Goal: Information Seeking & Learning: Learn about a topic

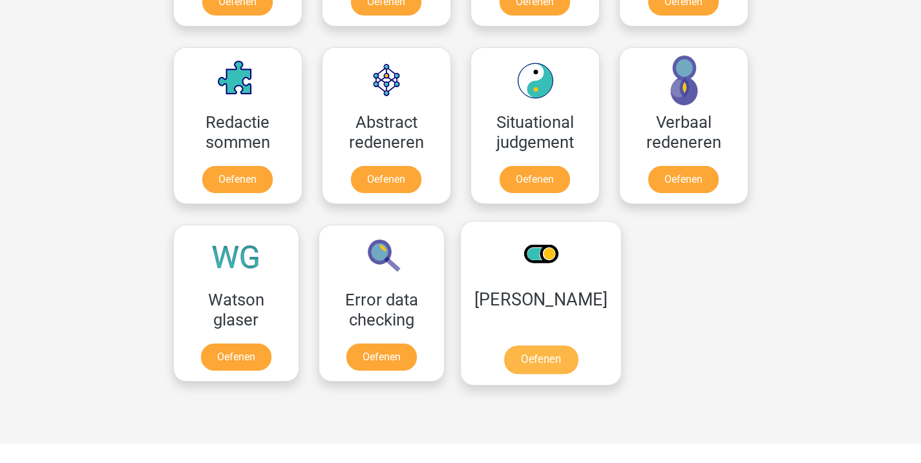
scroll to position [918, 0]
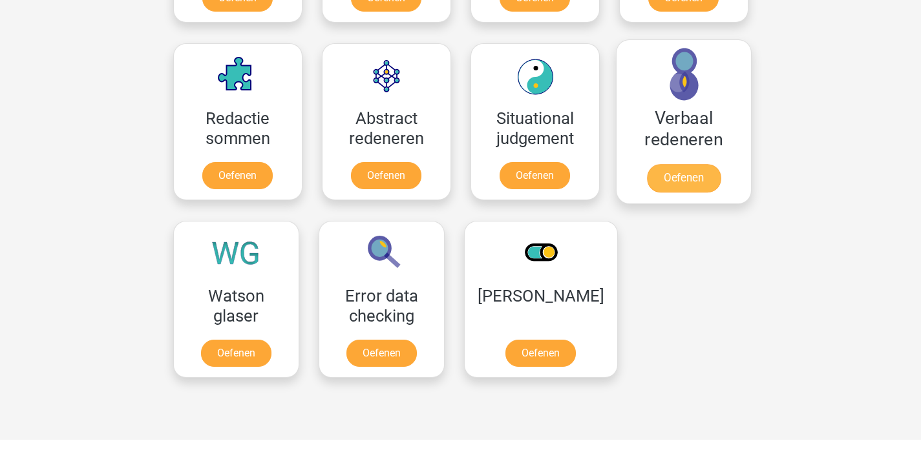
click at [671, 188] on link "Oefenen" at bounding box center [683, 178] width 74 height 28
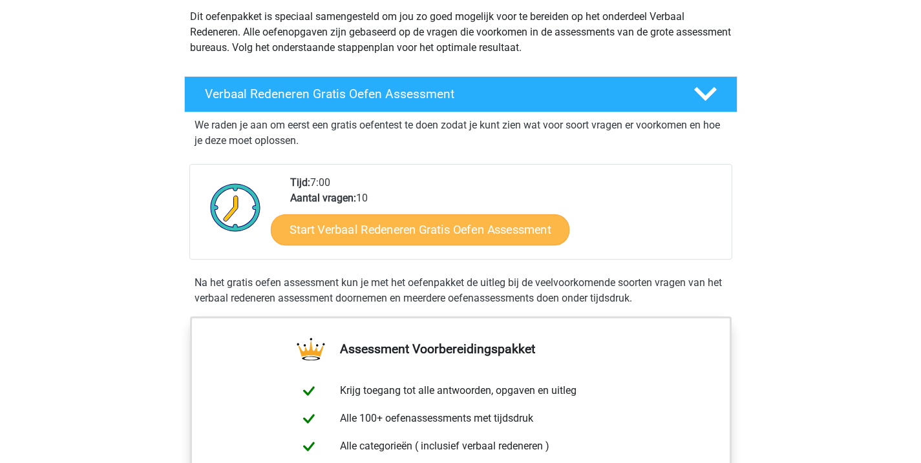
scroll to position [153, 0]
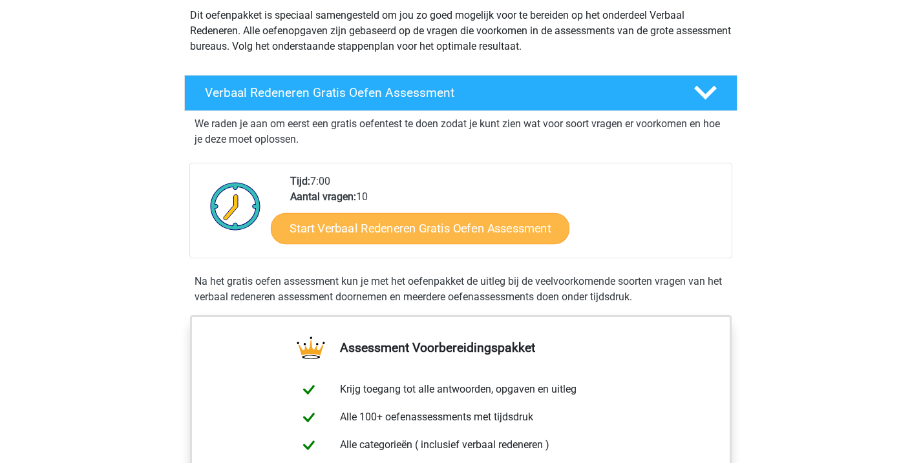
click at [376, 235] on link "Start Verbaal Redeneren Gratis Oefen Assessment" at bounding box center [420, 228] width 299 height 31
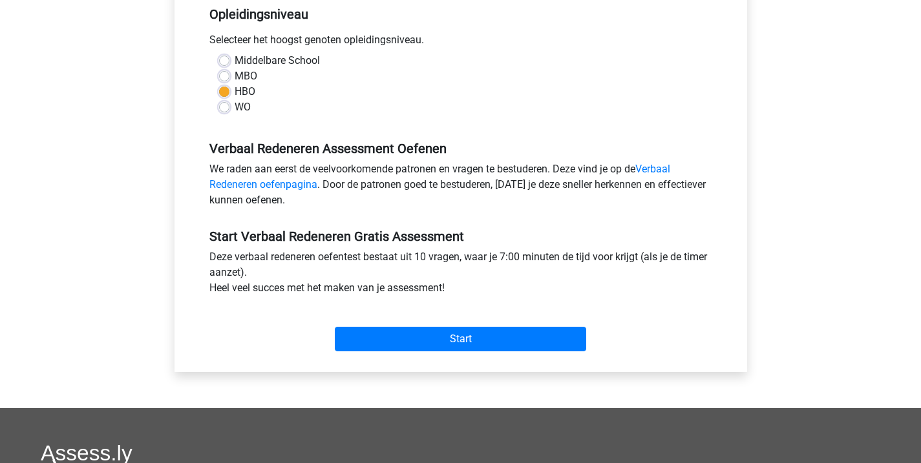
scroll to position [285, 0]
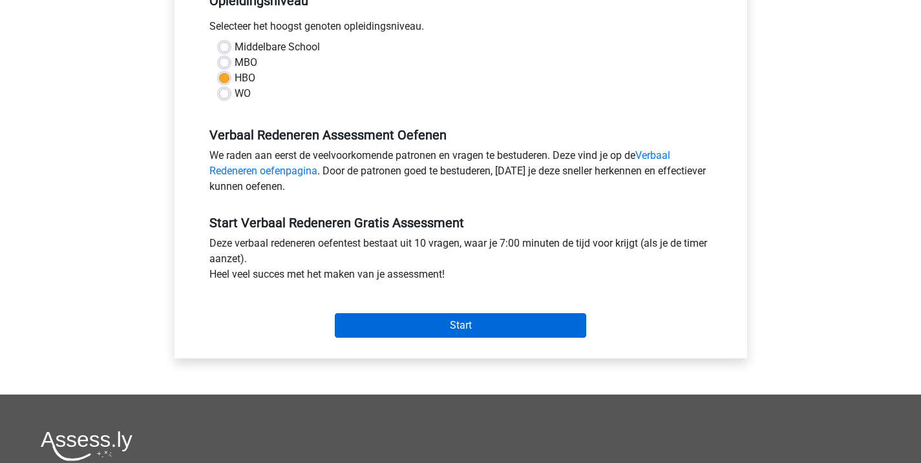
click at [452, 324] on input "Start" at bounding box center [460, 325] width 251 height 25
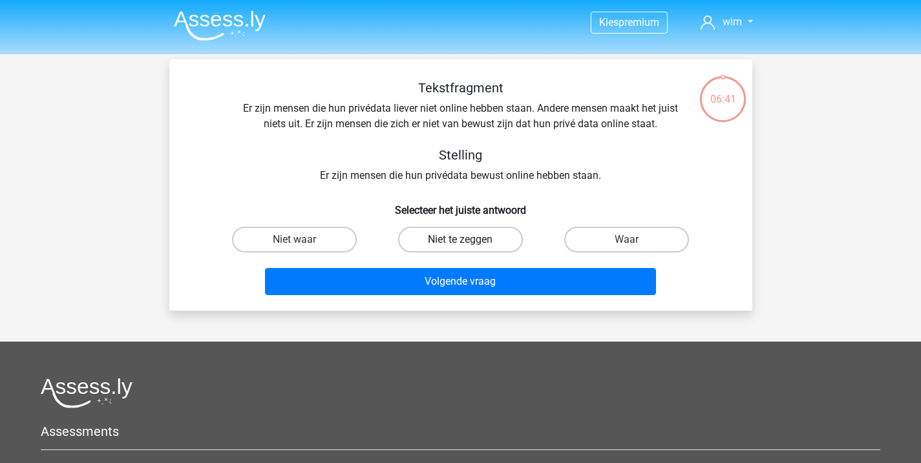
click at [470, 242] on label "Niet te zeggen" at bounding box center [460, 240] width 125 height 26
click at [468, 242] on input "Niet te zeggen" at bounding box center [464, 244] width 8 height 8
radio input "true"
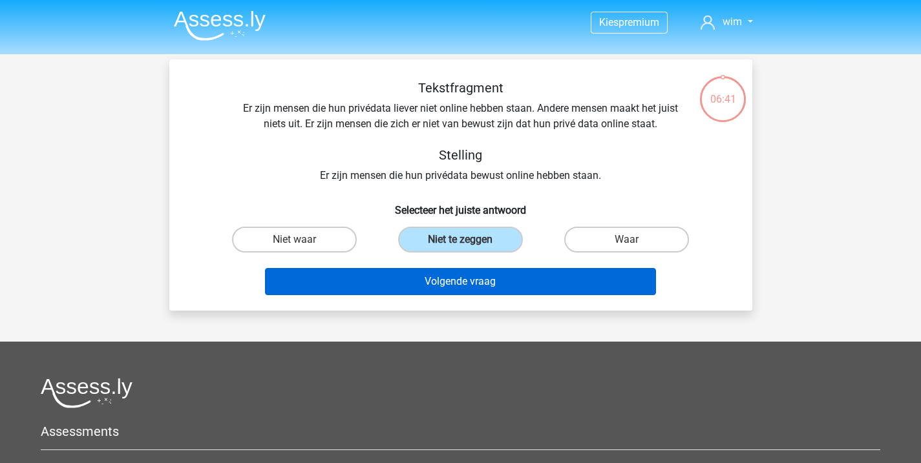
scroll to position [4, 0]
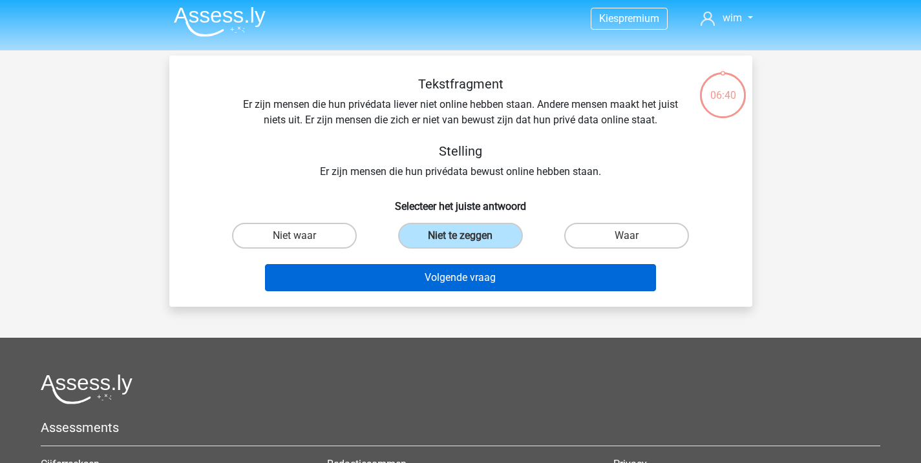
click at [471, 282] on button "Volgende vraag" at bounding box center [460, 277] width 391 height 27
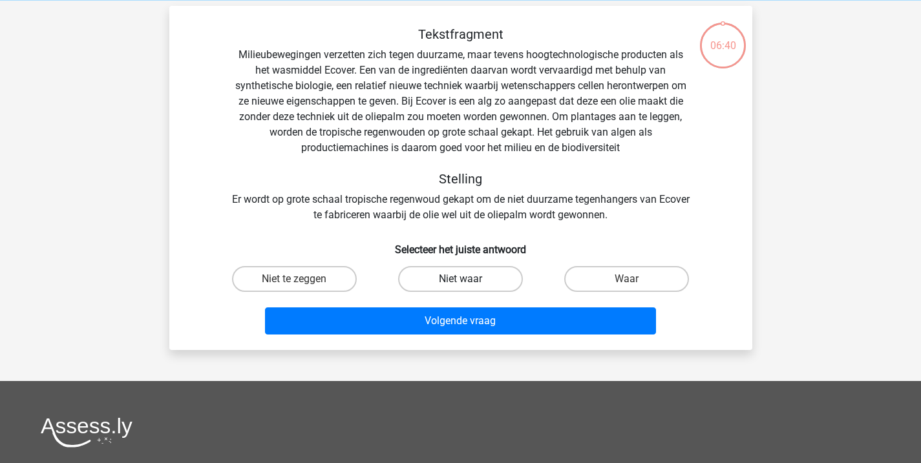
scroll to position [53, 0]
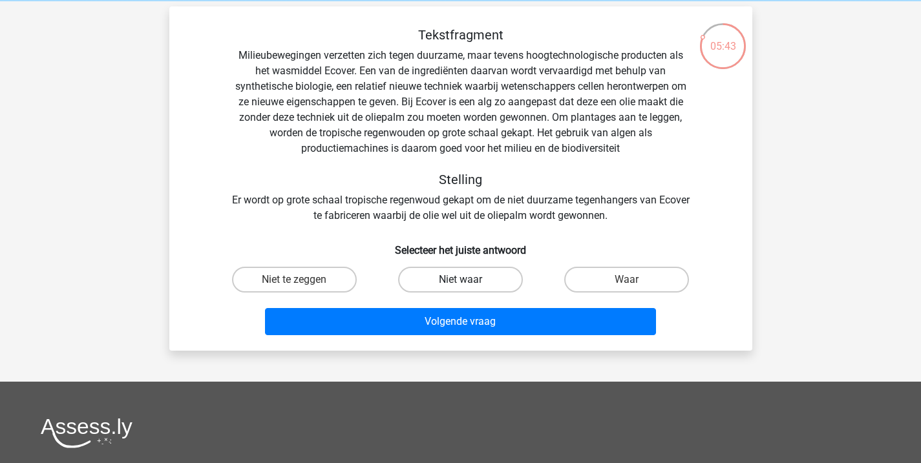
click at [472, 285] on label "Niet waar" at bounding box center [460, 280] width 125 height 26
click at [468, 285] on input "Niet waar" at bounding box center [464, 284] width 8 height 8
radio input "true"
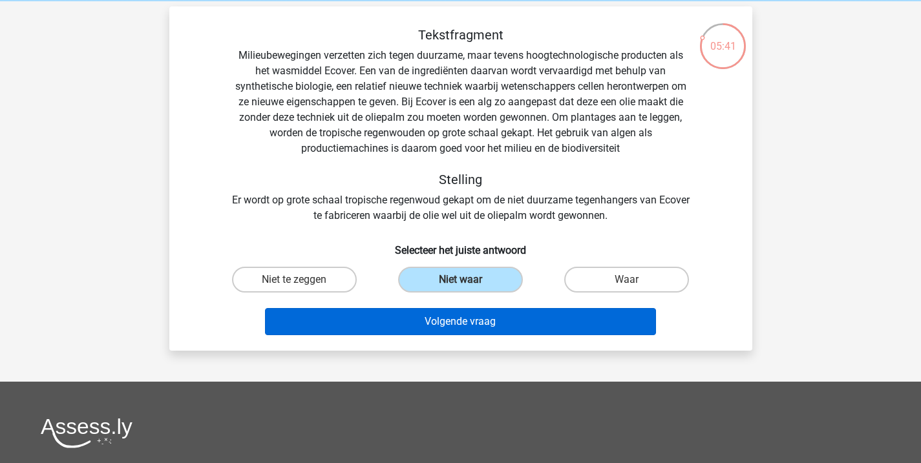
click at [485, 322] on button "Volgende vraag" at bounding box center [460, 321] width 391 height 27
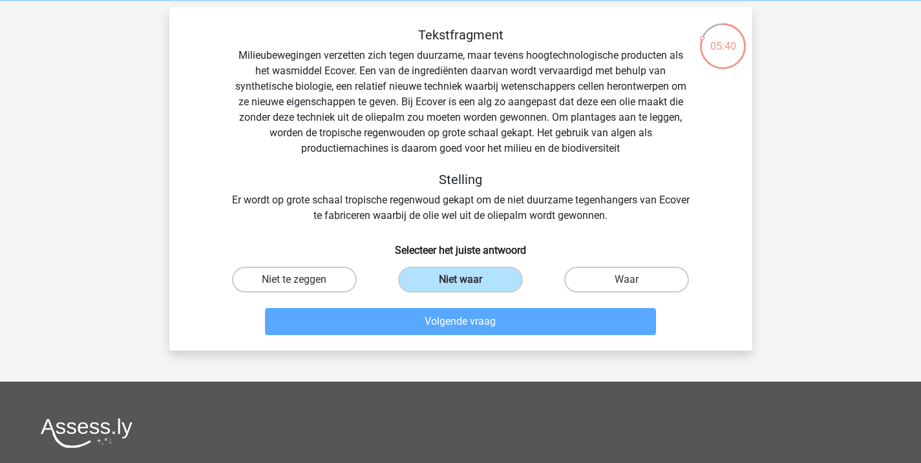
scroll to position [59, 0]
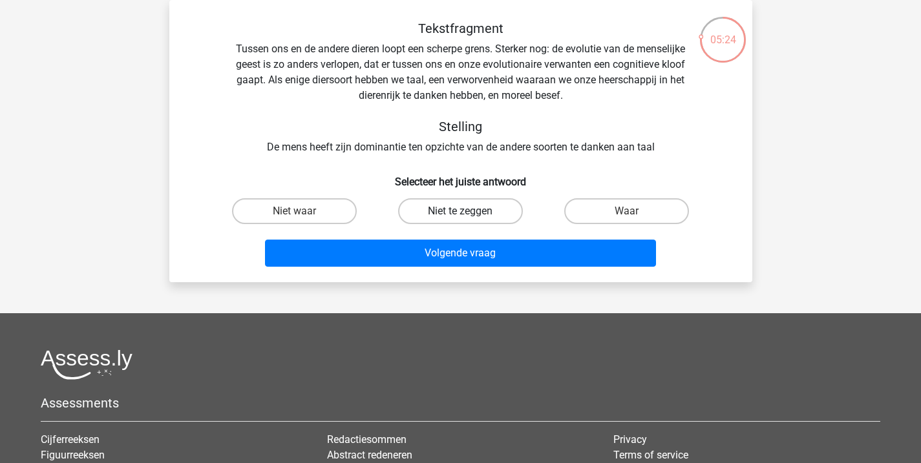
click at [470, 211] on label "Niet te zeggen" at bounding box center [460, 211] width 125 height 26
click at [468, 211] on input "Niet te zeggen" at bounding box center [464, 215] width 8 height 8
radio input "true"
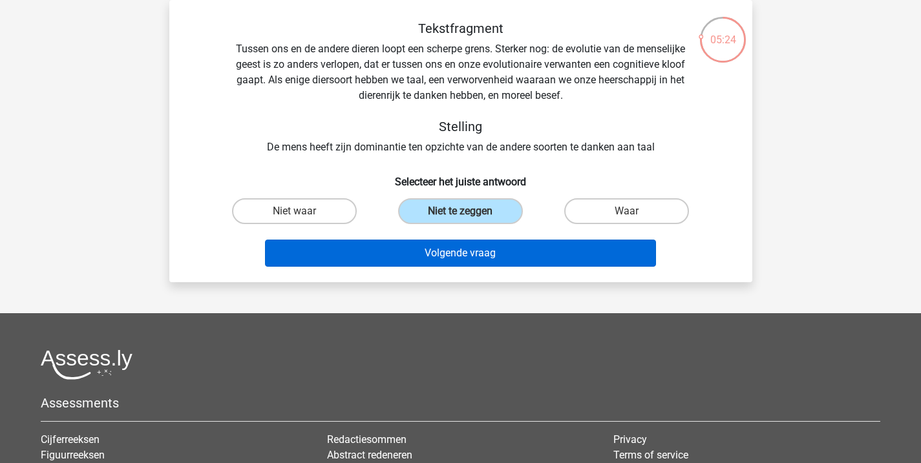
click at [476, 258] on button "Volgende vraag" at bounding box center [460, 253] width 391 height 27
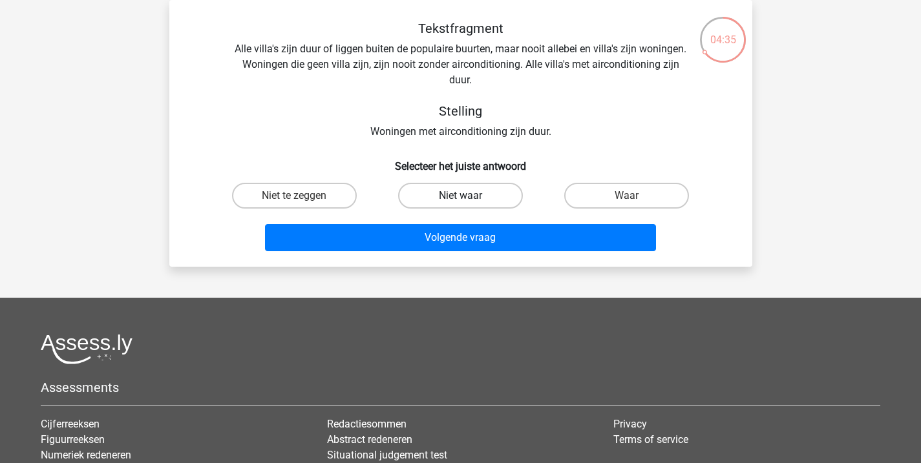
drag, startPoint x: 442, startPoint y: 194, endPoint x: 441, endPoint y: 207, distance: 12.3
click at [442, 195] on label "Niet waar" at bounding box center [460, 196] width 125 height 26
click at [460, 196] on input "Niet waar" at bounding box center [464, 200] width 8 height 8
radio input "true"
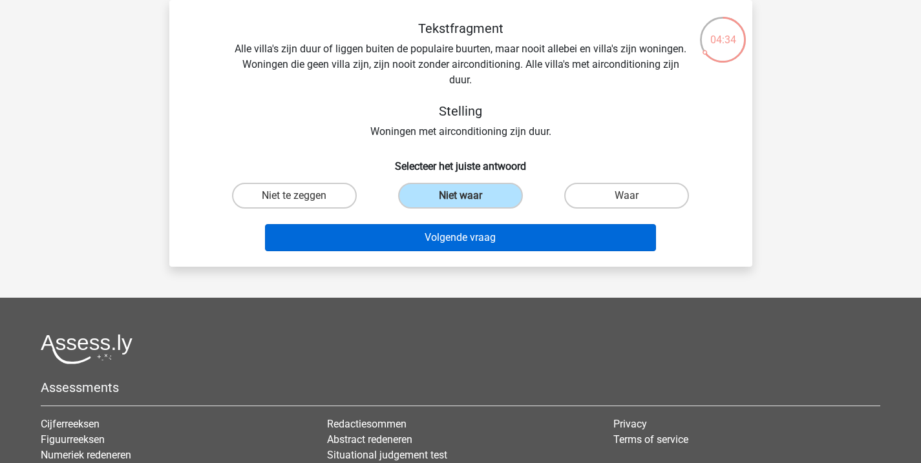
click at [466, 239] on button "Volgende vraag" at bounding box center [460, 237] width 391 height 27
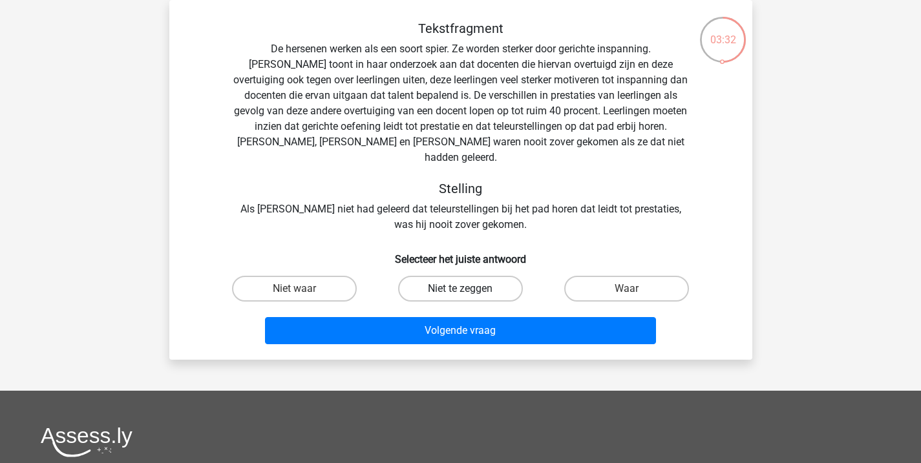
click at [444, 276] on label "Niet te zeggen" at bounding box center [460, 289] width 125 height 26
click at [460, 289] on input "Niet te zeggen" at bounding box center [464, 293] width 8 height 8
radio input "true"
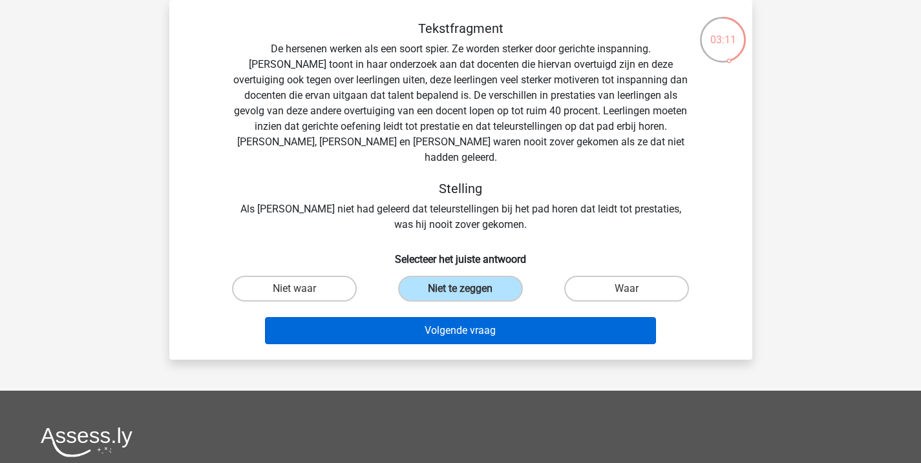
click at [456, 317] on button "Volgende vraag" at bounding box center [460, 330] width 391 height 27
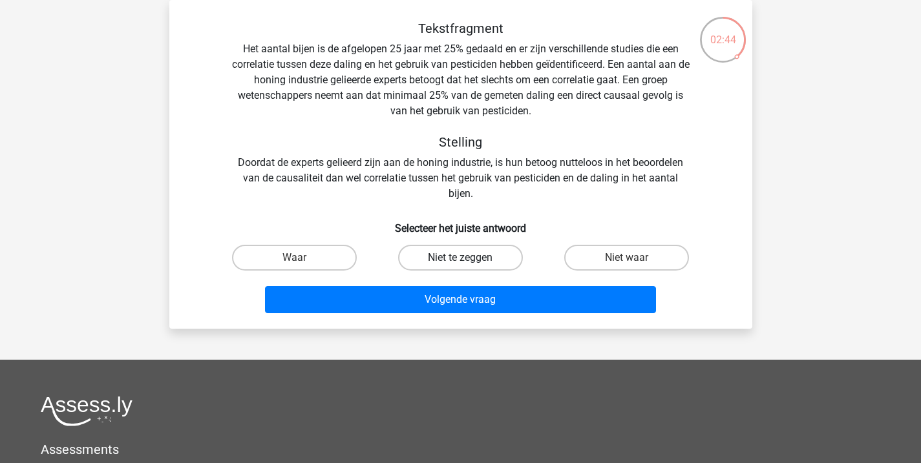
click at [465, 255] on label "Niet te zeggen" at bounding box center [460, 258] width 125 height 26
click at [465, 258] on input "Niet te zeggen" at bounding box center [464, 262] width 8 height 8
radio input "true"
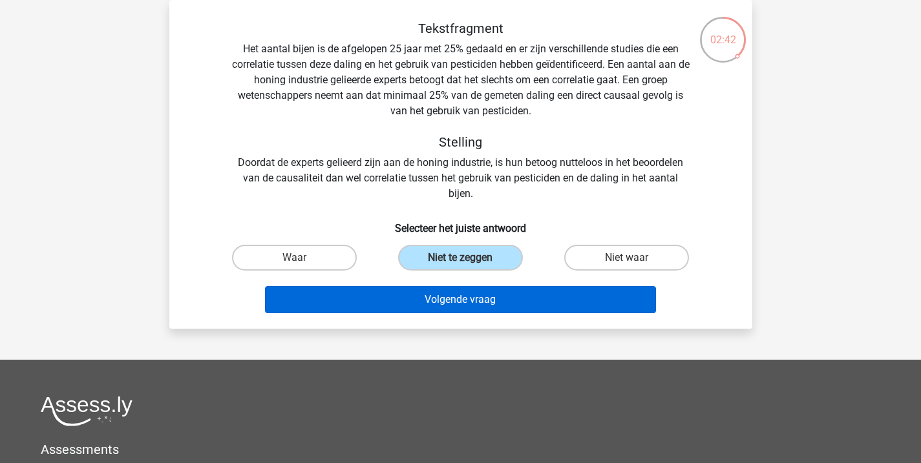
click at [474, 303] on button "Volgende vraag" at bounding box center [460, 299] width 391 height 27
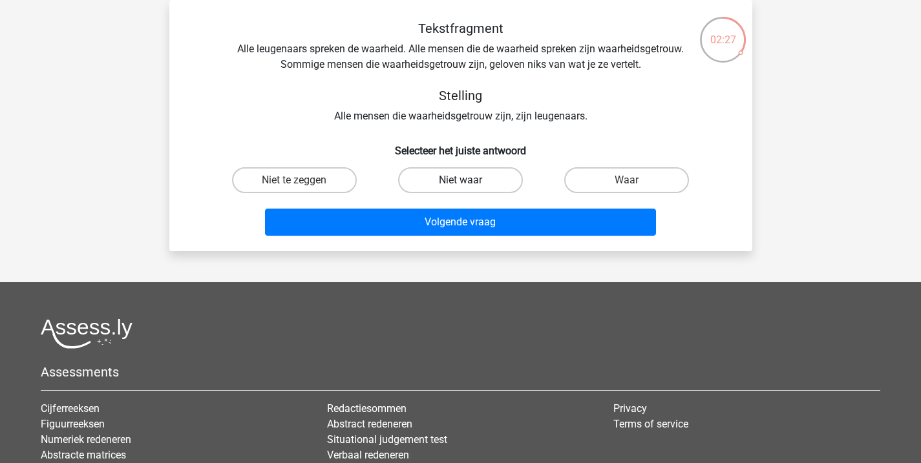
click at [481, 174] on label "Niet waar" at bounding box center [460, 180] width 125 height 26
click at [468, 180] on input "Niet waar" at bounding box center [464, 184] width 8 height 8
radio input "true"
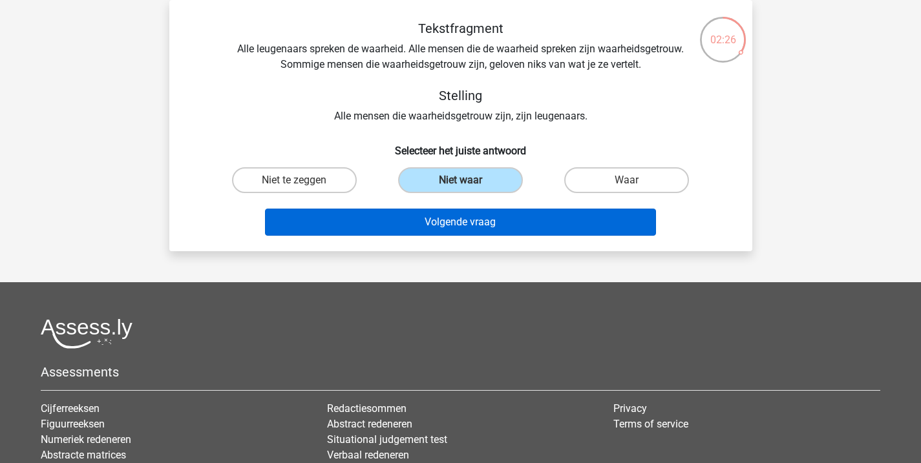
click at [479, 218] on button "Volgende vraag" at bounding box center [460, 222] width 391 height 27
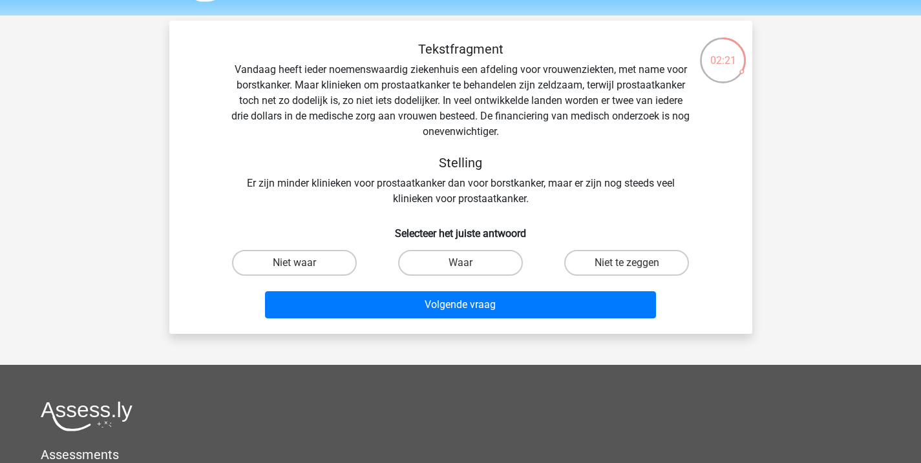
scroll to position [37, 0]
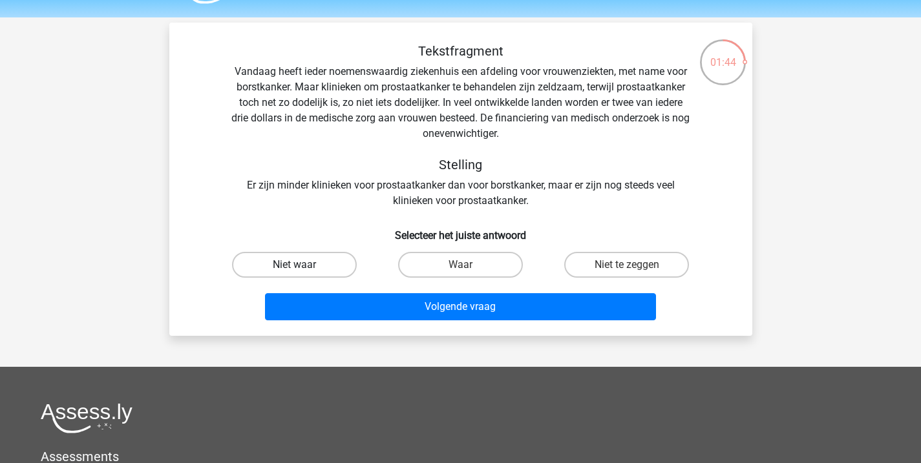
click at [311, 263] on label "Niet waar" at bounding box center [294, 265] width 125 height 26
click at [302, 265] on input "Niet waar" at bounding box center [298, 269] width 8 height 8
radio input "true"
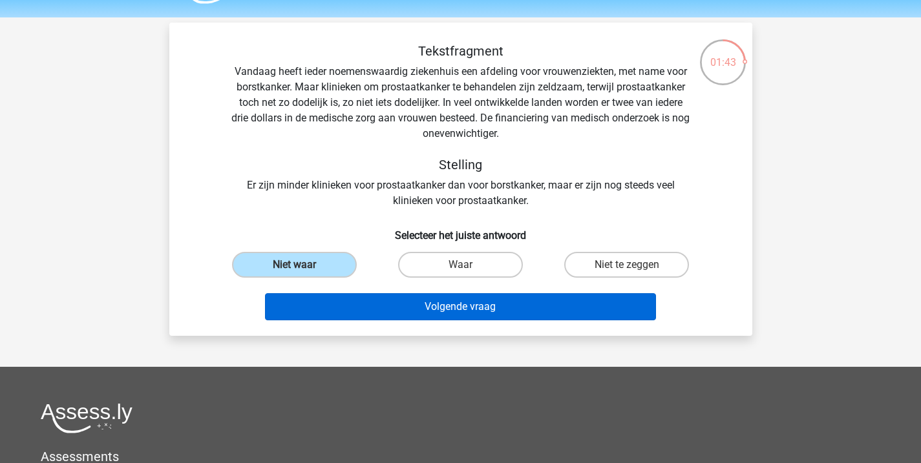
scroll to position [34, 1]
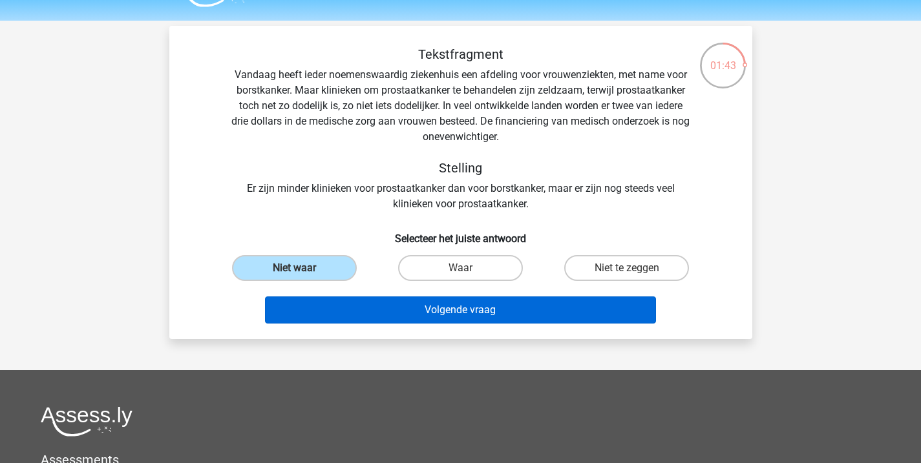
click at [456, 312] on button "Volgende vraag" at bounding box center [460, 310] width 391 height 27
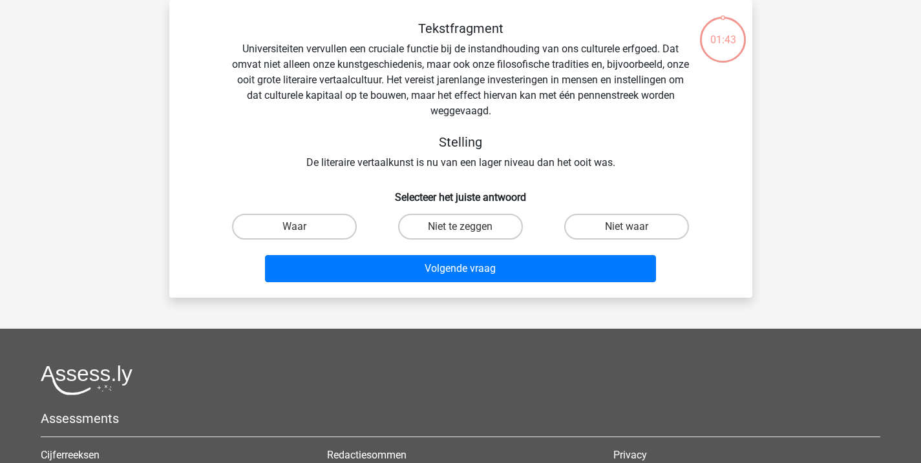
scroll to position [61, 0]
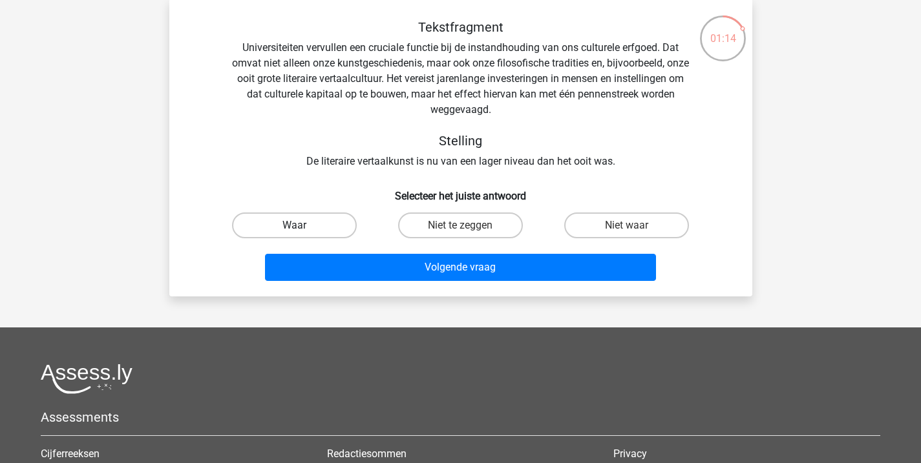
click at [316, 232] on label "Waar" at bounding box center [294, 226] width 125 height 26
click at [302, 232] on input "Waar" at bounding box center [298, 230] width 8 height 8
radio input "true"
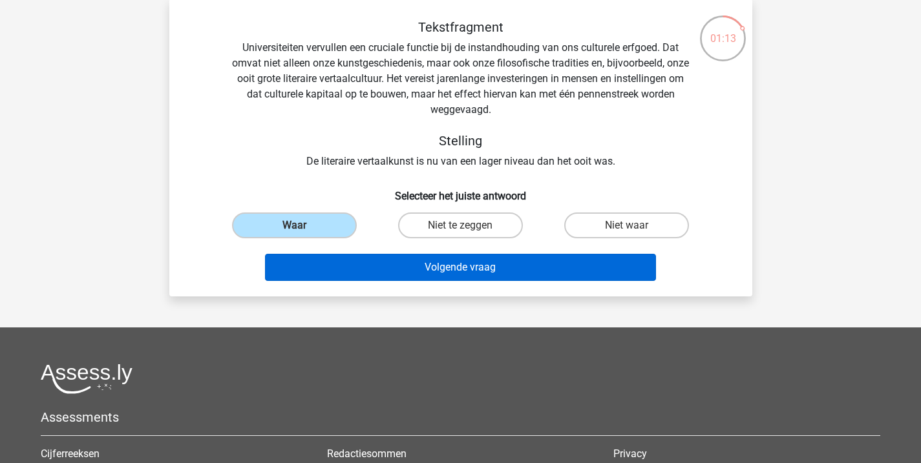
click at [486, 273] on button "Volgende vraag" at bounding box center [460, 267] width 391 height 27
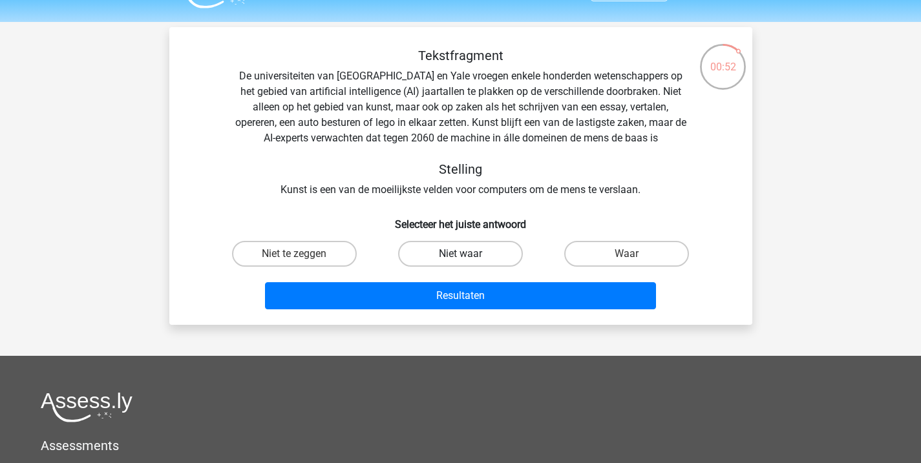
scroll to position [32, 0]
click at [629, 252] on label "Waar" at bounding box center [626, 254] width 125 height 26
click at [629, 254] on input "Waar" at bounding box center [631, 258] width 8 height 8
radio input "true"
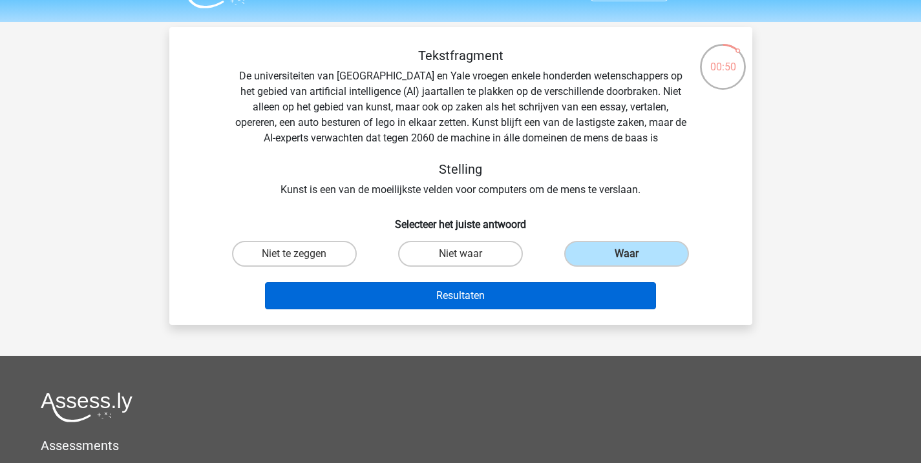
click at [486, 295] on button "Resultaten" at bounding box center [460, 295] width 391 height 27
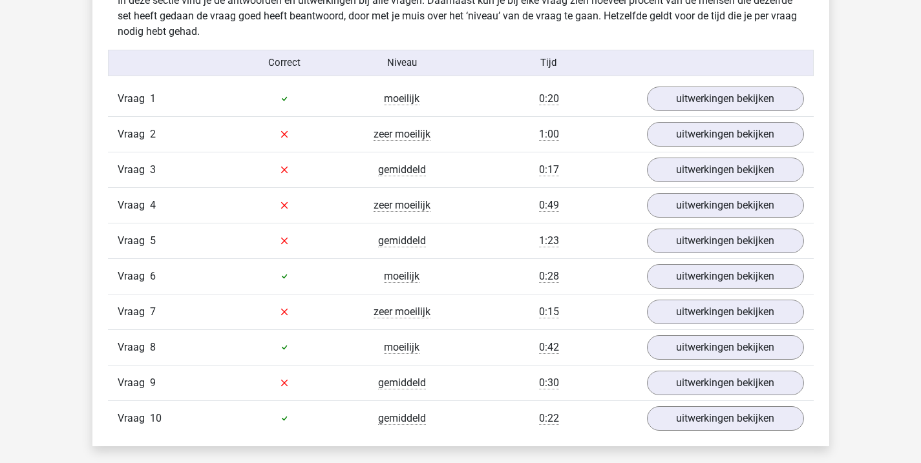
scroll to position [1034, 0]
click at [737, 136] on link "uitwerkingen bekijken" at bounding box center [725, 134] width 180 height 28
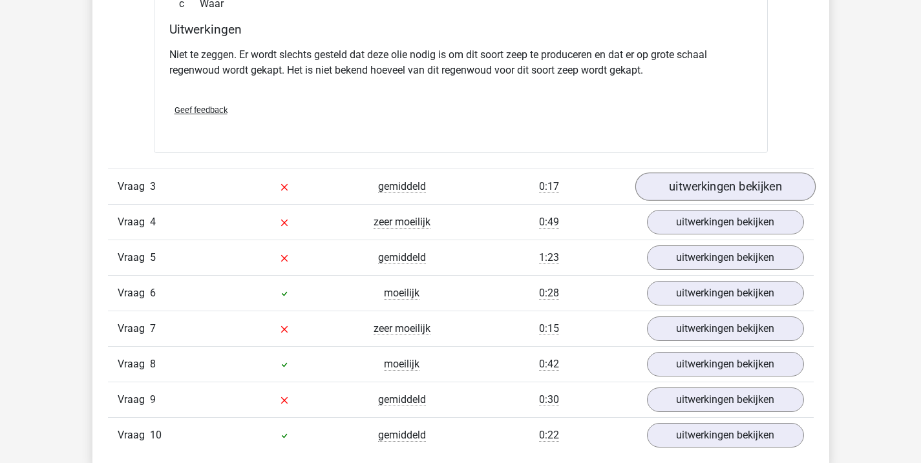
scroll to position [1462, 0]
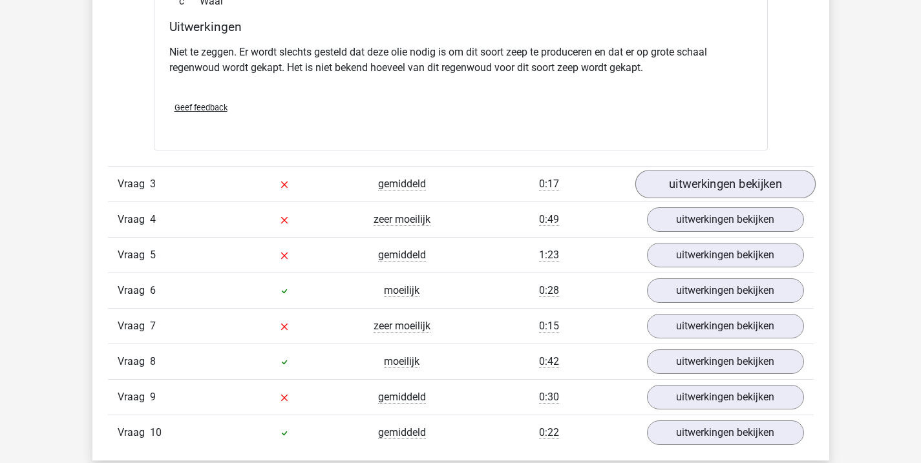
click at [714, 197] on link "uitwerkingen bekijken" at bounding box center [725, 184] width 180 height 28
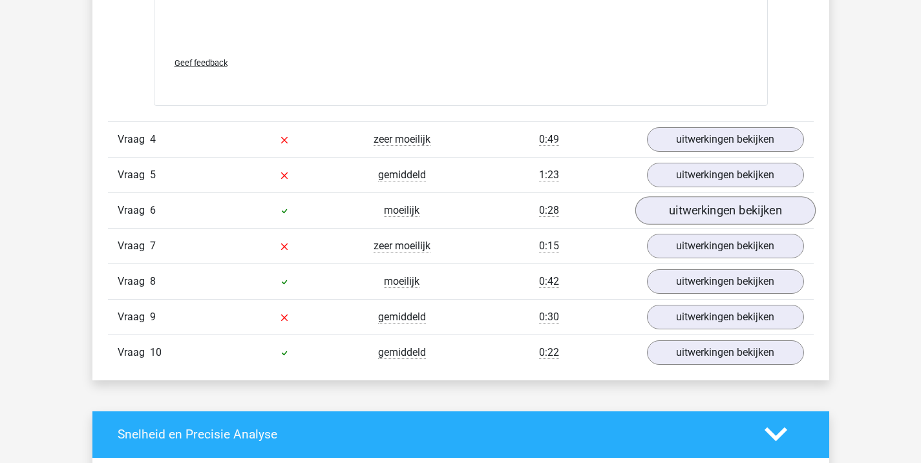
scroll to position [2261, 0]
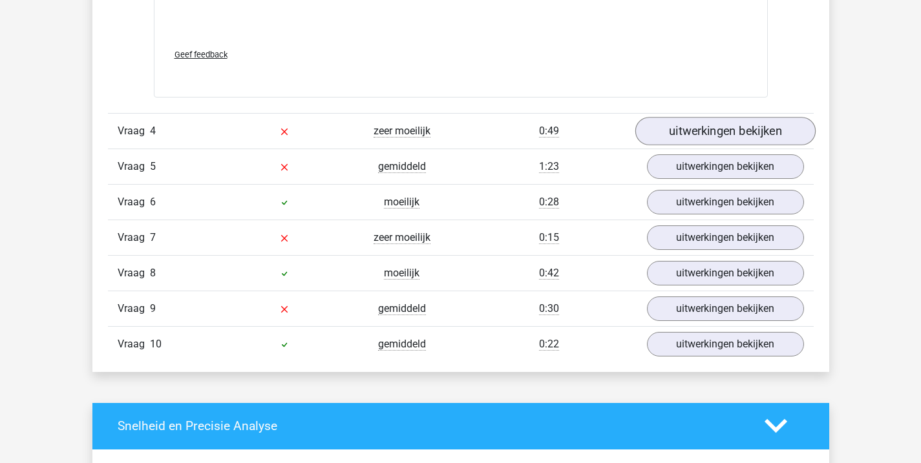
click at [719, 129] on link "uitwerkingen bekijken" at bounding box center [725, 131] width 180 height 28
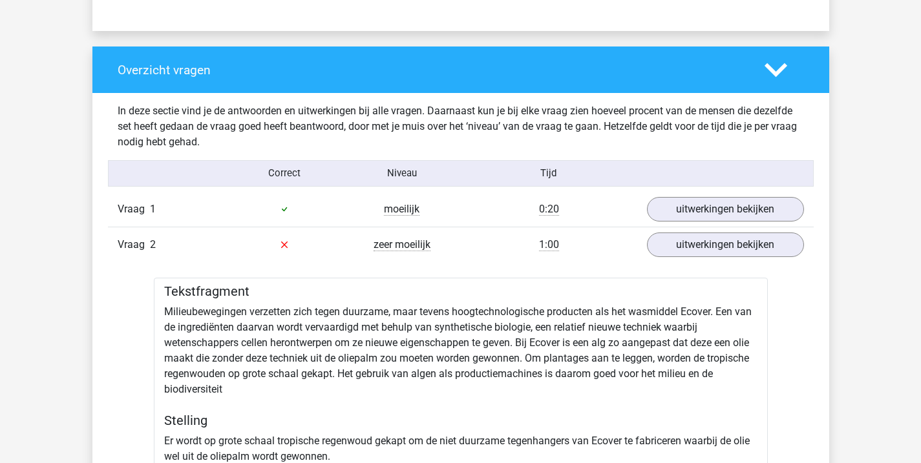
scroll to position [924, 0]
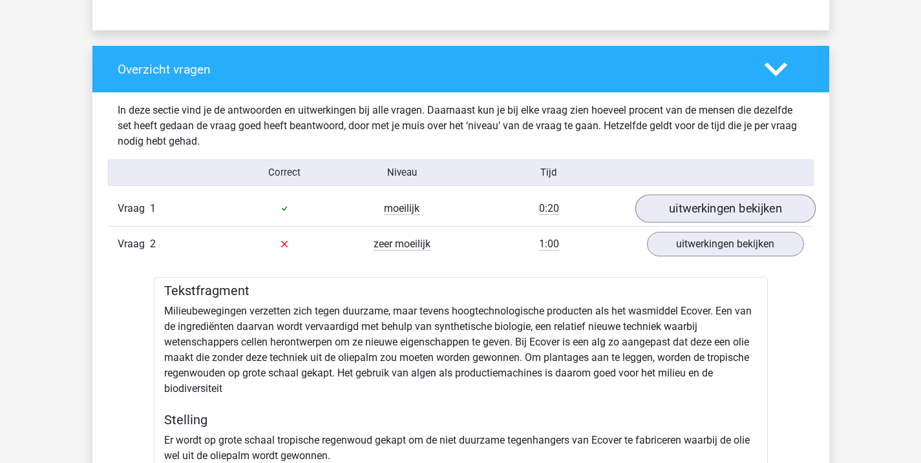
click at [686, 209] on link "uitwerkingen bekijken" at bounding box center [725, 208] width 180 height 28
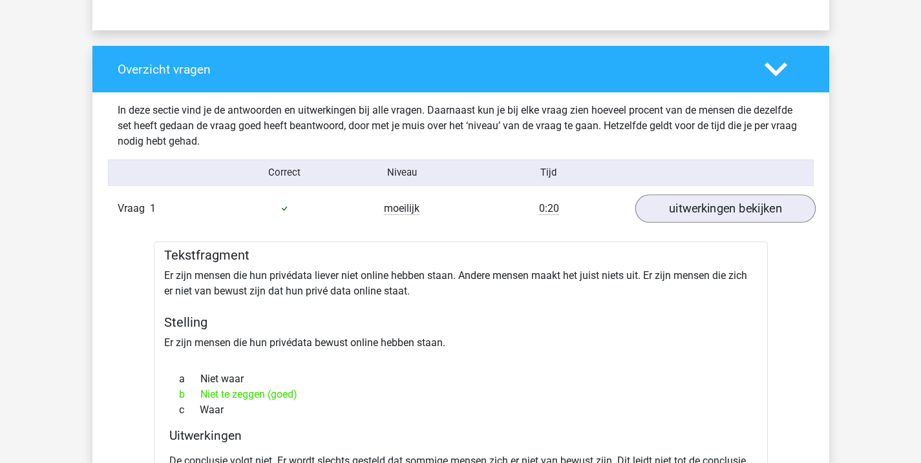
click at [686, 209] on link "uitwerkingen bekijken" at bounding box center [725, 208] width 180 height 28
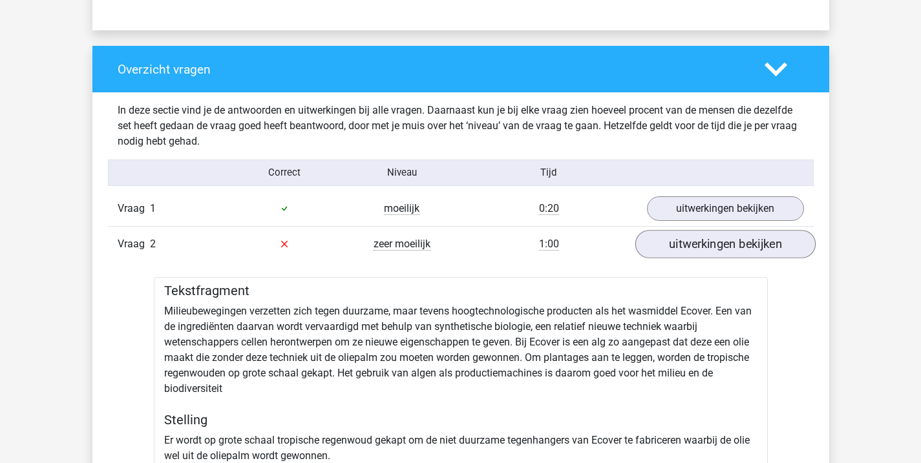
click at [684, 242] on link "uitwerkingen bekijken" at bounding box center [725, 244] width 180 height 28
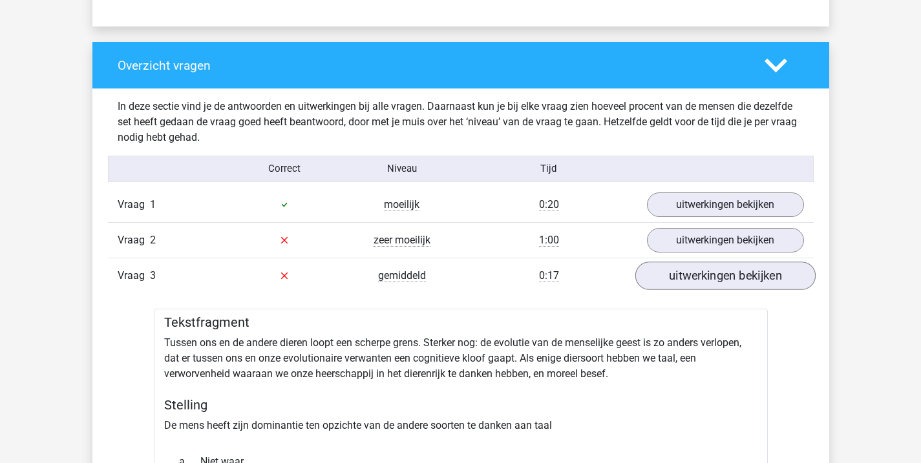
click at [701, 277] on link "uitwerkingen bekijken" at bounding box center [725, 276] width 180 height 28
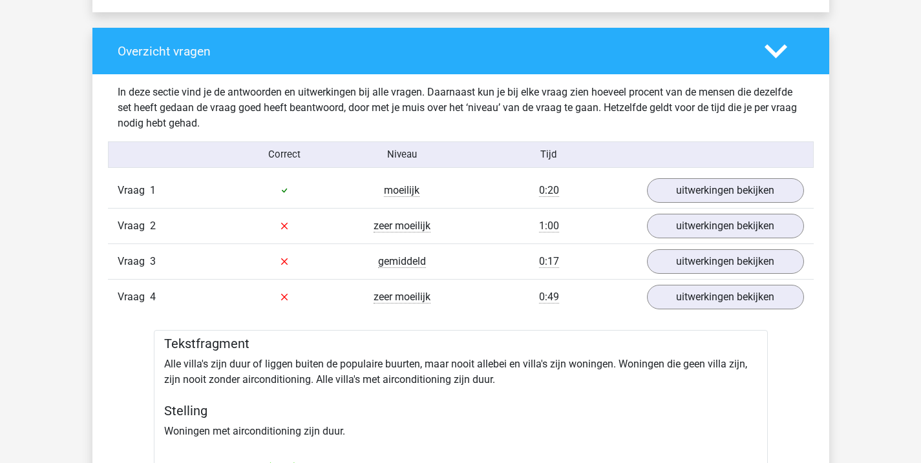
click at [780, 59] on icon at bounding box center [775, 51] width 23 height 23
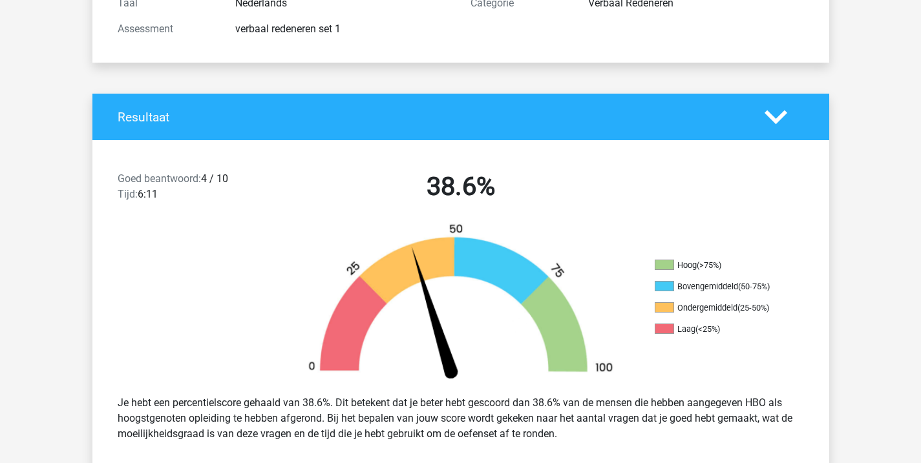
scroll to position [219, 0]
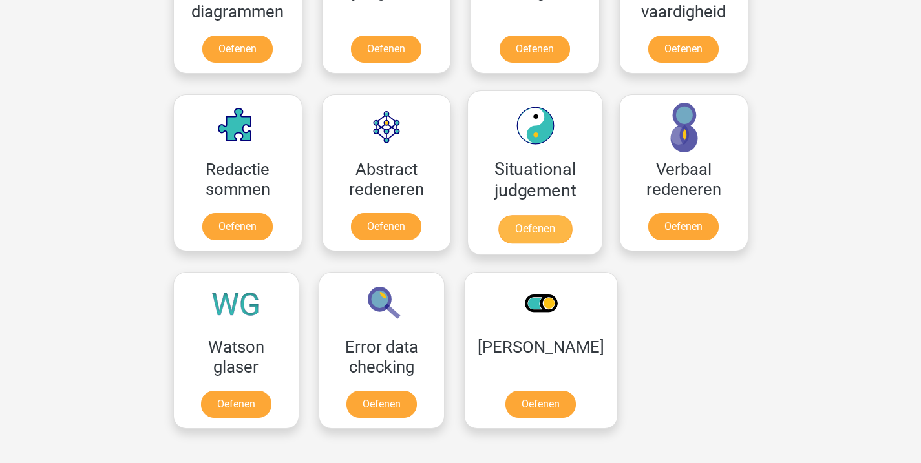
scroll to position [866, 0]
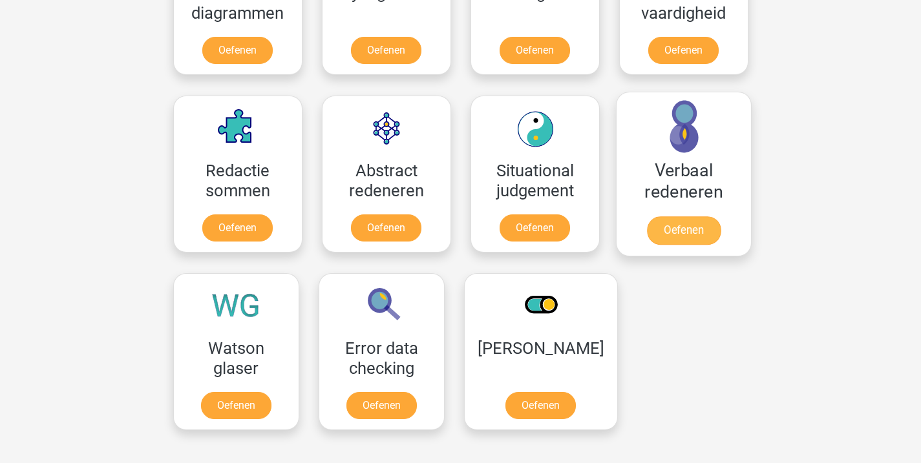
click at [671, 243] on link "Oefenen" at bounding box center [683, 230] width 74 height 28
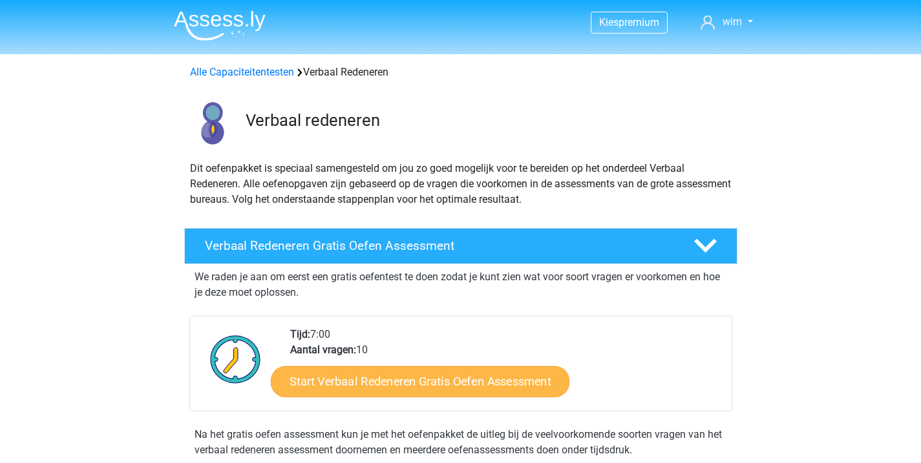
click at [467, 384] on link "Start Verbaal Redeneren Gratis Oefen Assessment" at bounding box center [420, 381] width 299 height 31
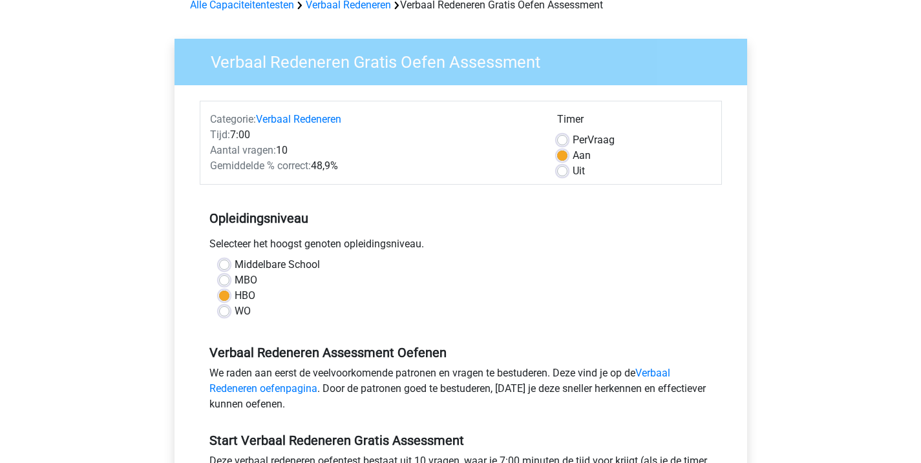
scroll to position [71, 0]
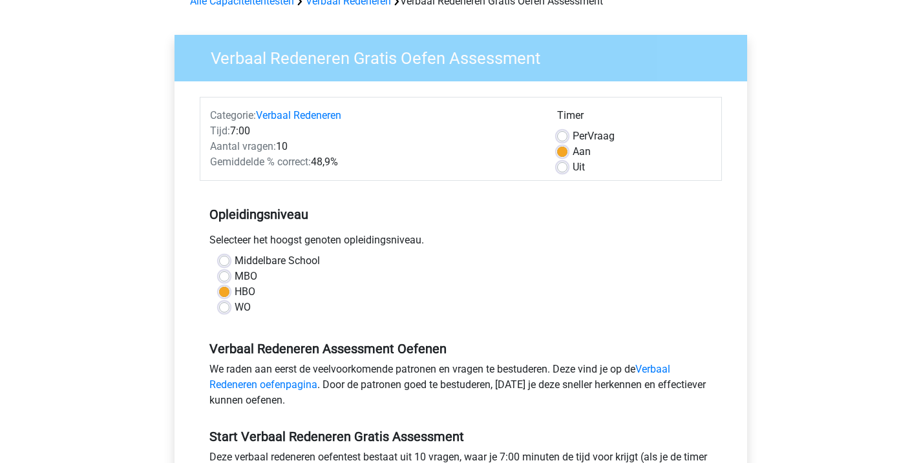
click at [235, 310] on label "WO" at bounding box center [243, 308] width 16 height 16
click at [226, 310] on input "WO" at bounding box center [224, 306] width 10 height 13
radio input "true"
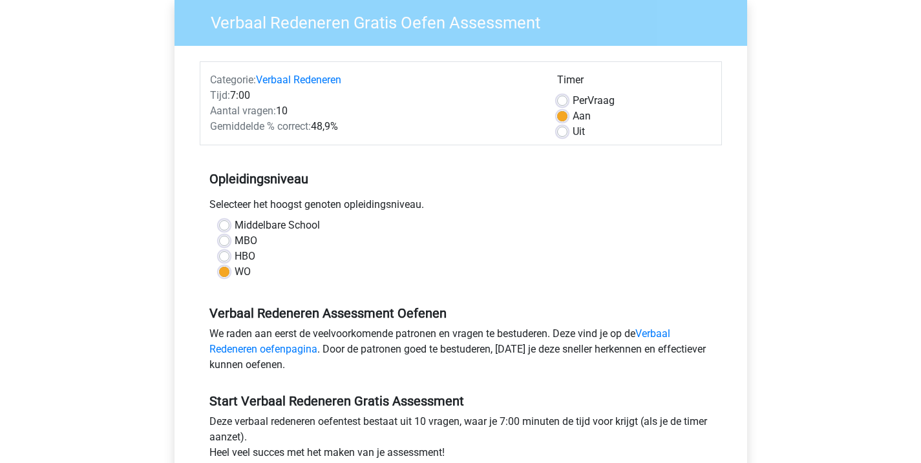
scroll to position [109, 0]
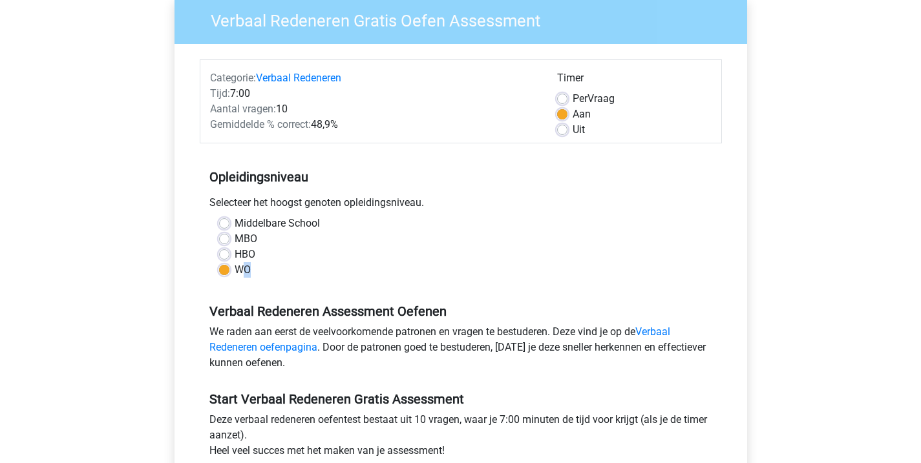
drag, startPoint x: 237, startPoint y: 269, endPoint x: 225, endPoint y: 269, distance: 12.3
click at [225, 269] on div "WO" at bounding box center [460, 270] width 483 height 16
drag, startPoint x: 232, startPoint y: 266, endPoint x: 254, endPoint y: 267, distance: 22.0
click at [254, 267] on div "WO" at bounding box center [460, 270] width 483 height 16
copy label "WO"
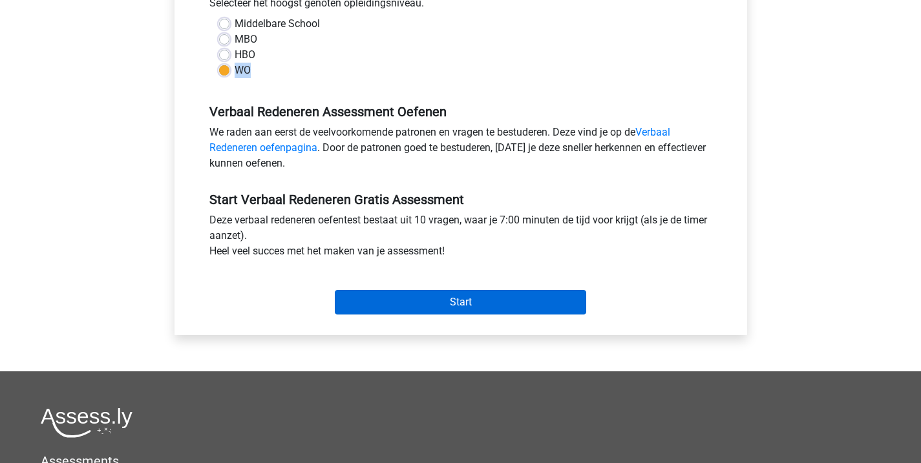
scroll to position [346, 0]
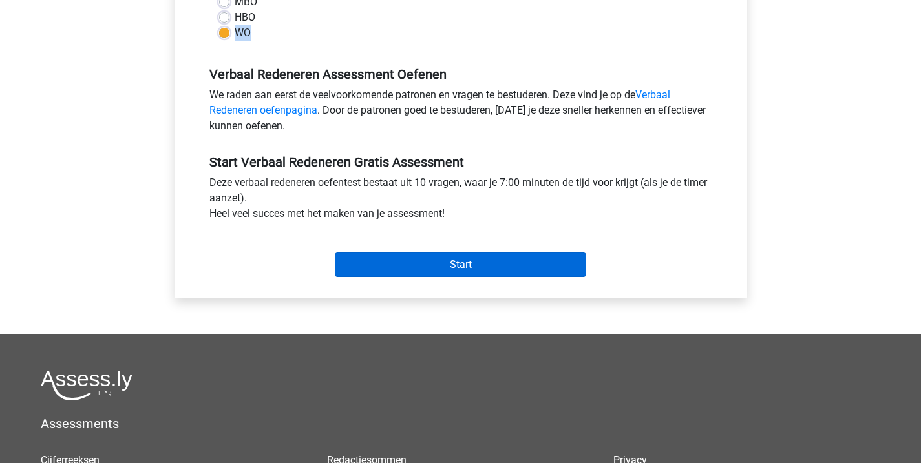
click at [437, 262] on input "Start" at bounding box center [460, 265] width 251 height 25
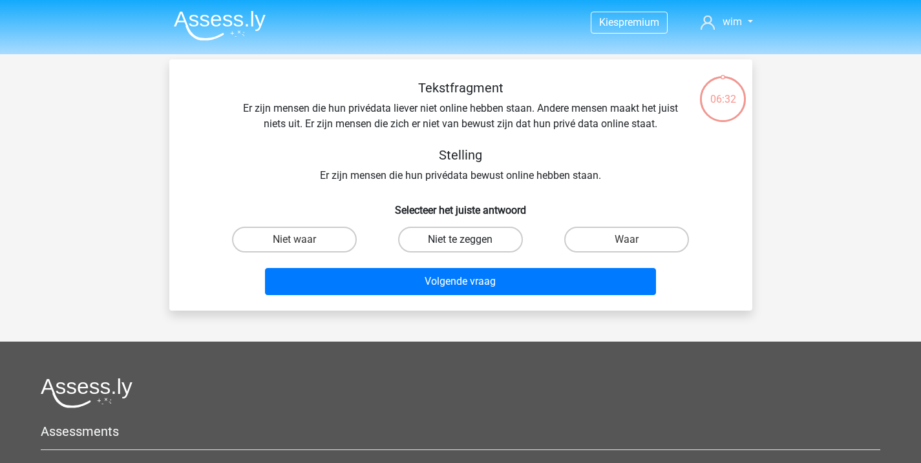
scroll to position [0, 1]
click at [446, 238] on label "Niet te zeggen" at bounding box center [460, 240] width 125 height 26
click at [460, 240] on input "Niet te zeggen" at bounding box center [464, 244] width 8 height 8
radio input "true"
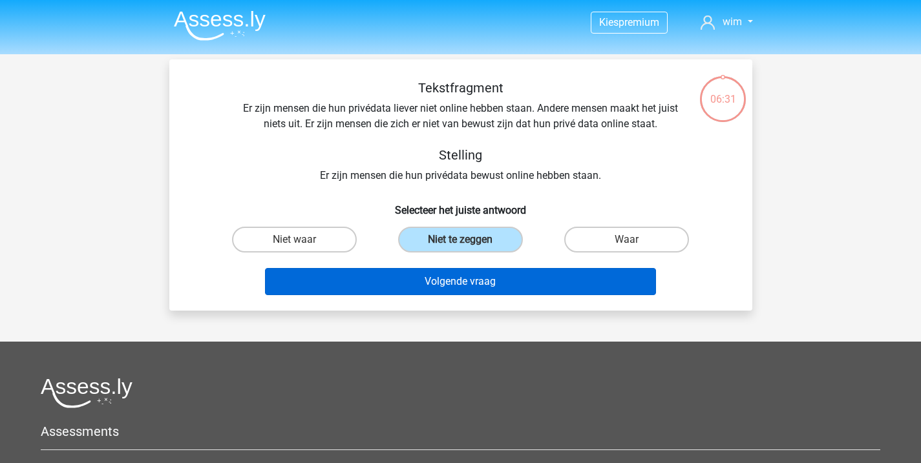
click at [454, 282] on button "Volgende vraag" at bounding box center [460, 281] width 391 height 27
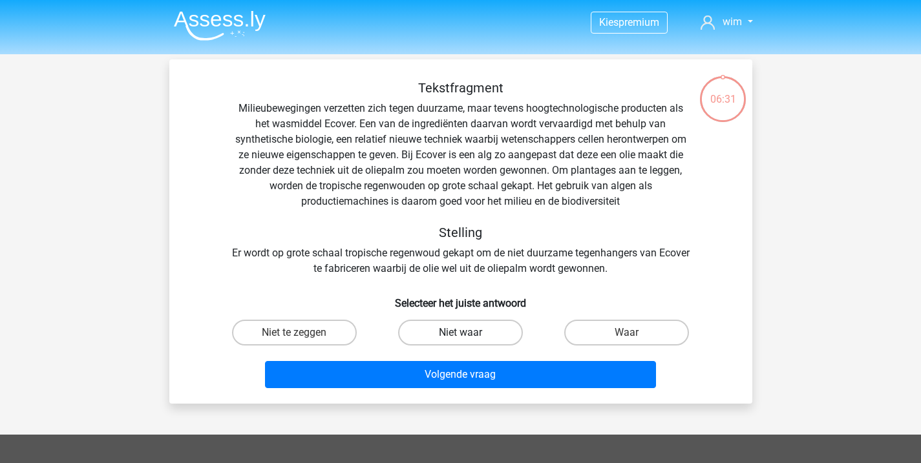
scroll to position [59, 0]
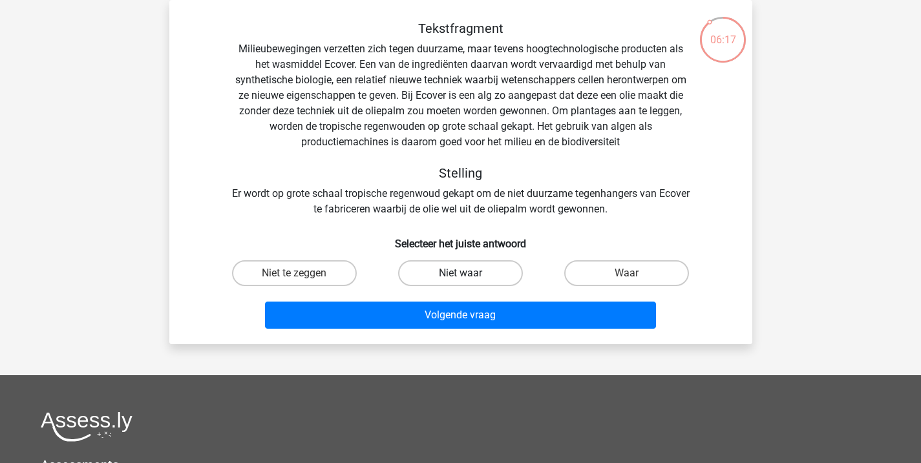
click at [452, 274] on label "Niet waar" at bounding box center [460, 273] width 125 height 26
click at [460, 274] on input "Niet waar" at bounding box center [464, 277] width 8 height 8
radio input "true"
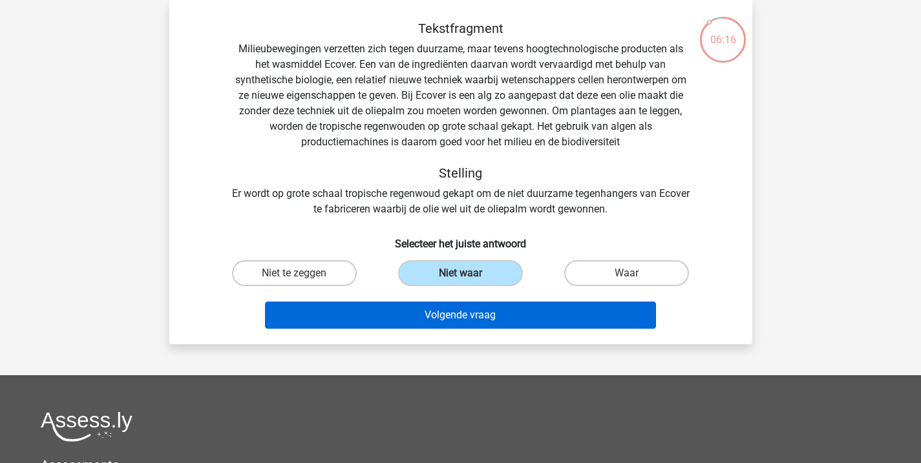
click at [472, 317] on button "Volgende vraag" at bounding box center [460, 315] width 391 height 27
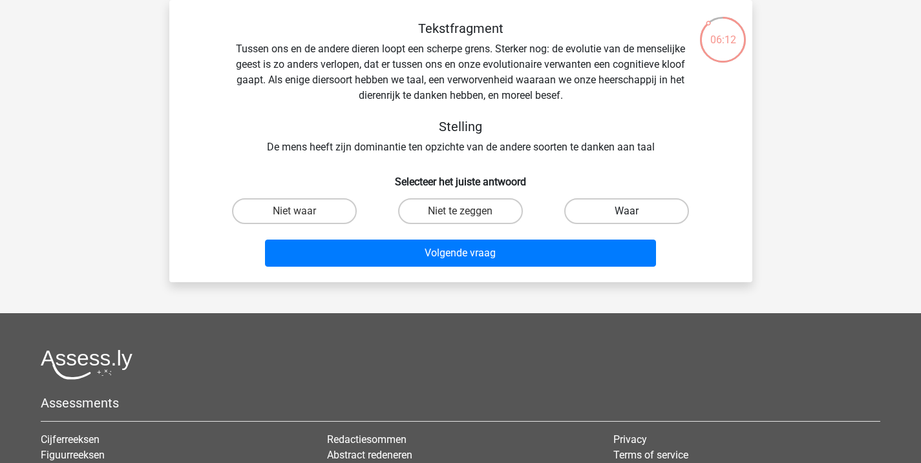
click at [589, 213] on label "Waar" at bounding box center [626, 211] width 125 height 26
click at [627, 213] on input "Waar" at bounding box center [631, 215] width 8 height 8
radio input "true"
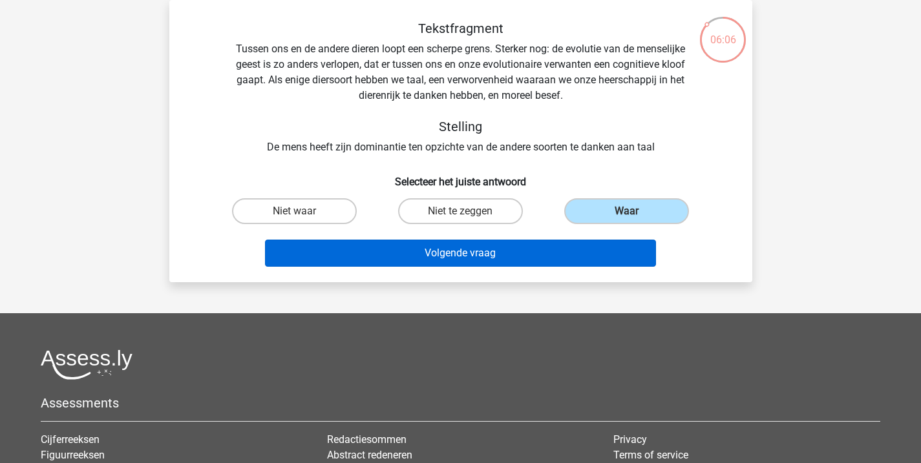
click at [495, 260] on button "Volgende vraag" at bounding box center [460, 253] width 391 height 27
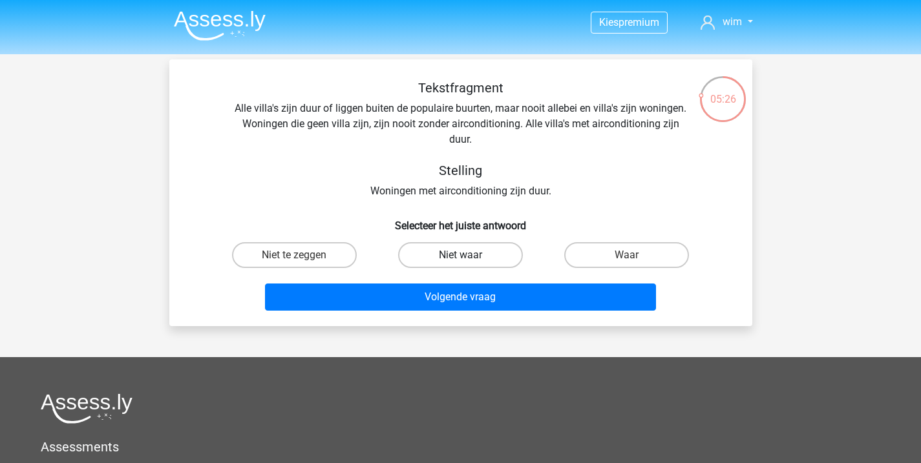
scroll to position [0, 1]
click at [440, 252] on label "Niet waar" at bounding box center [460, 255] width 125 height 26
click at [460, 255] on input "Niet waar" at bounding box center [464, 259] width 8 height 8
radio input "true"
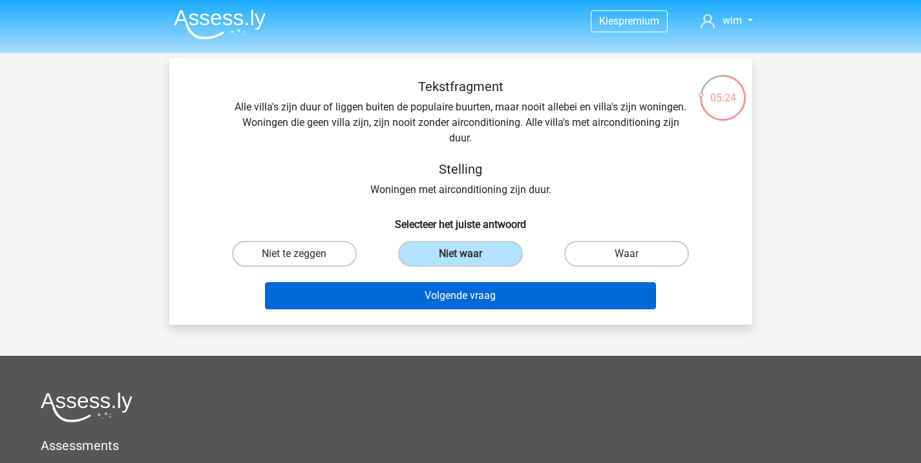
scroll to position [1, 0]
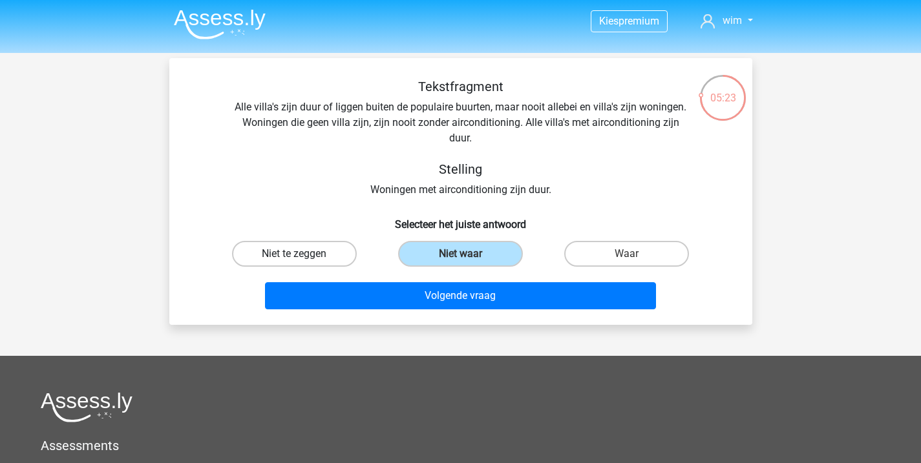
click at [310, 248] on label "Niet te zeggen" at bounding box center [294, 254] width 125 height 26
click at [302, 254] on input "Niet te zeggen" at bounding box center [298, 258] width 8 height 8
radio input "true"
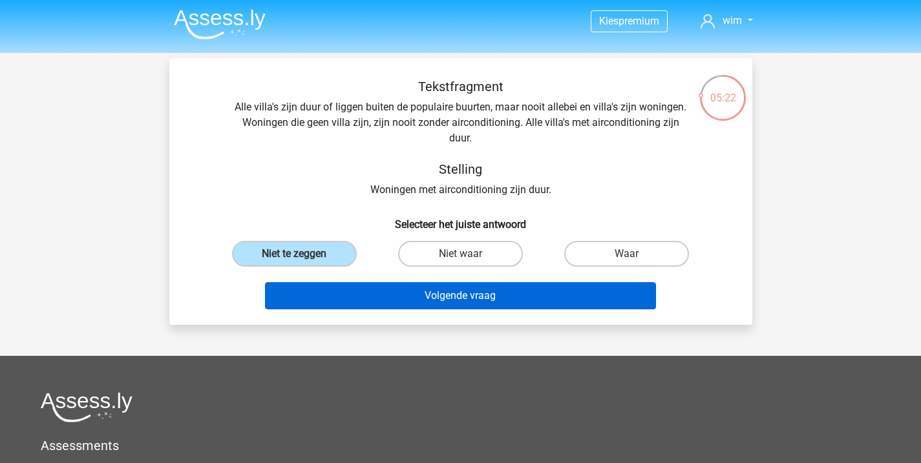
click at [465, 304] on button "Volgende vraag" at bounding box center [460, 295] width 391 height 27
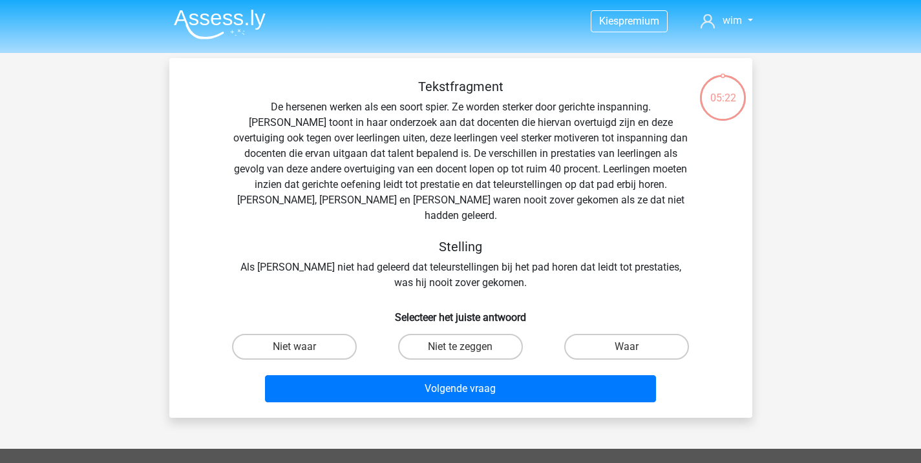
scroll to position [59, 0]
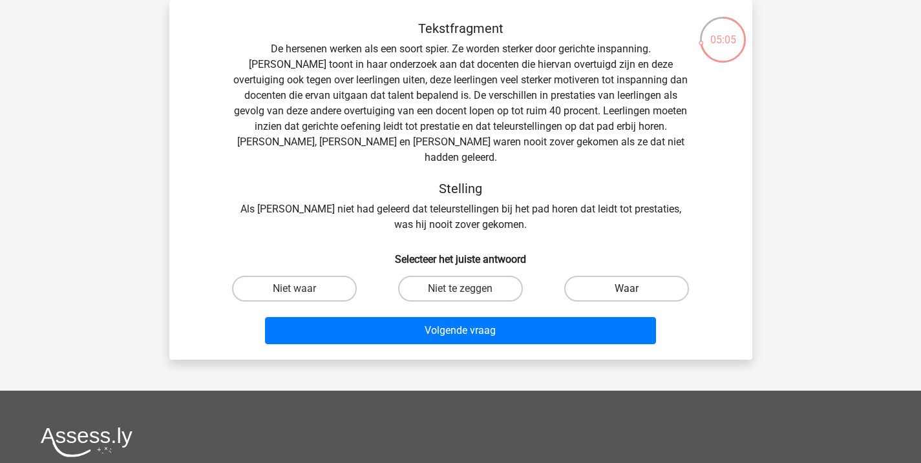
click at [593, 277] on label "Waar" at bounding box center [626, 289] width 125 height 26
click at [627, 289] on input "Waar" at bounding box center [631, 293] width 8 height 8
radio input "true"
click at [492, 276] on label "Niet te zeggen" at bounding box center [460, 289] width 125 height 26
click at [468, 289] on input "Niet te zeggen" at bounding box center [464, 293] width 8 height 8
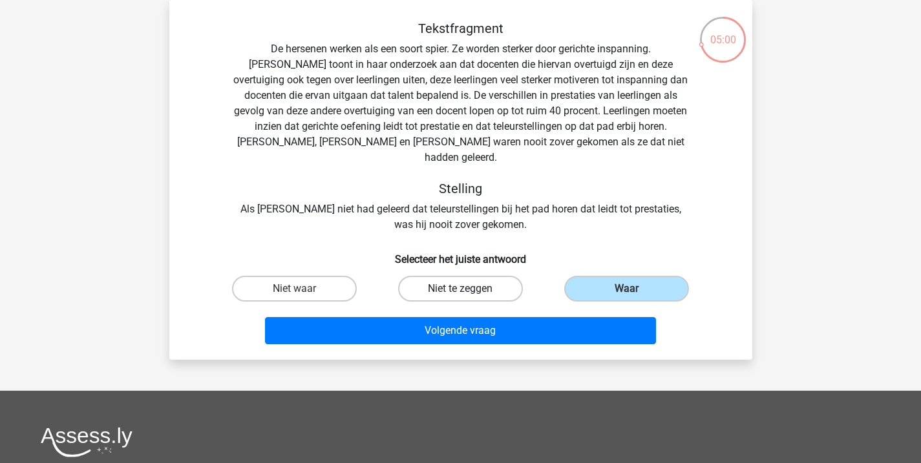
radio input "true"
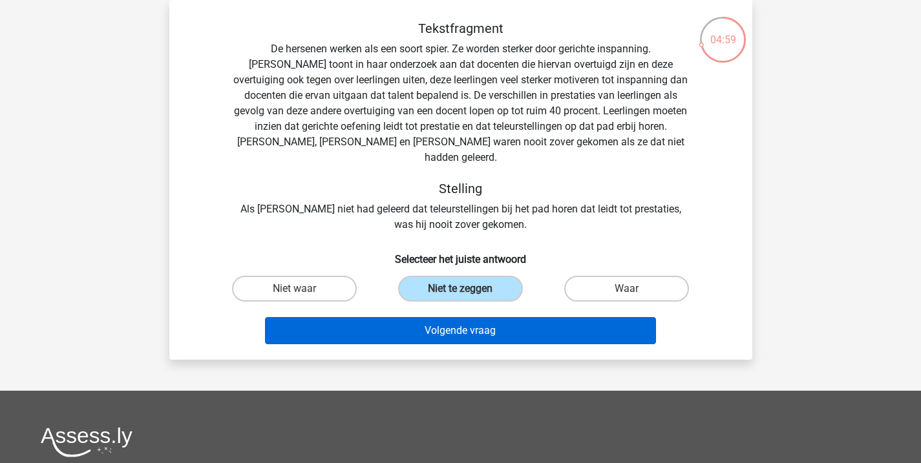
click at [495, 317] on button "Volgende vraag" at bounding box center [460, 330] width 391 height 27
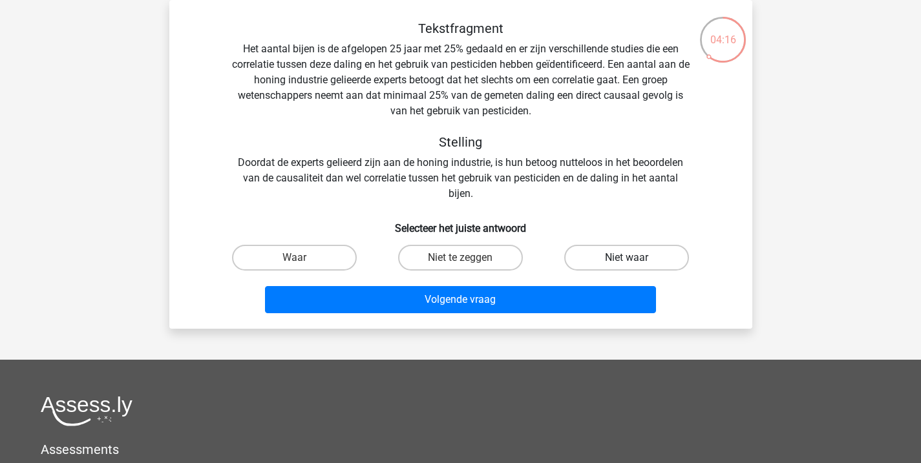
click at [624, 262] on label "Niet waar" at bounding box center [626, 258] width 125 height 26
click at [627, 262] on input "Niet waar" at bounding box center [631, 262] width 8 height 8
radio input "true"
drag, startPoint x: 556, startPoint y: 298, endPoint x: 583, endPoint y: 169, distance: 131.9
click at [582, 173] on div "Tekstfragment Het aantal bijen is de afgelopen 25 jaar met 25% gedaald en er zi…" at bounding box center [460, 170] width 572 height 298
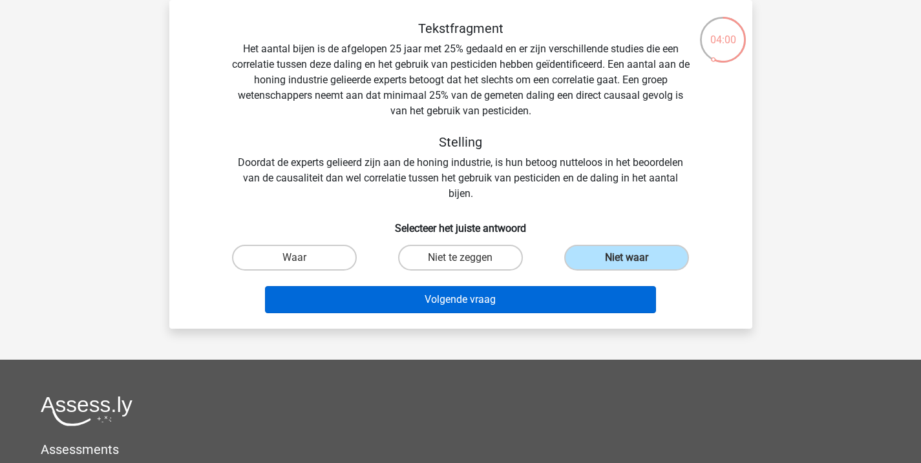
click at [478, 297] on button "Volgende vraag" at bounding box center [460, 299] width 391 height 27
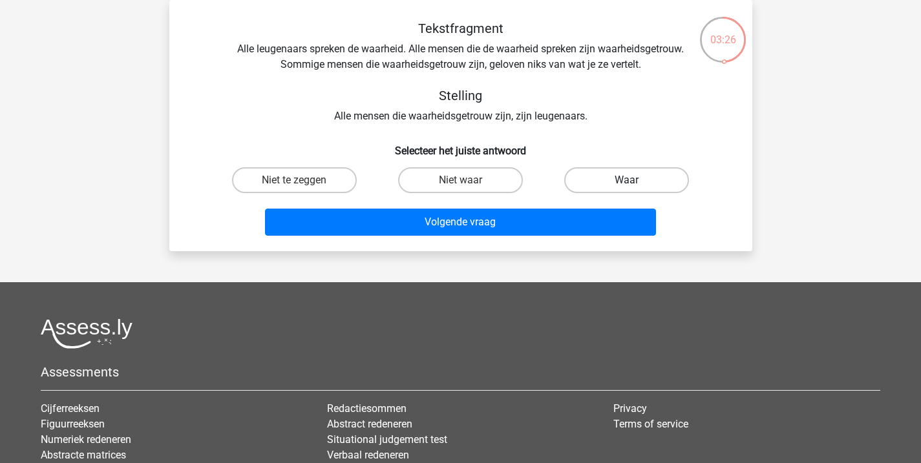
click at [592, 189] on label "Waar" at bounding box center [626, 180] width 125 height 26
click at [627, 189] on input "Waar" at bounding box center [631, 184] width 8 height 8
radio input "true"
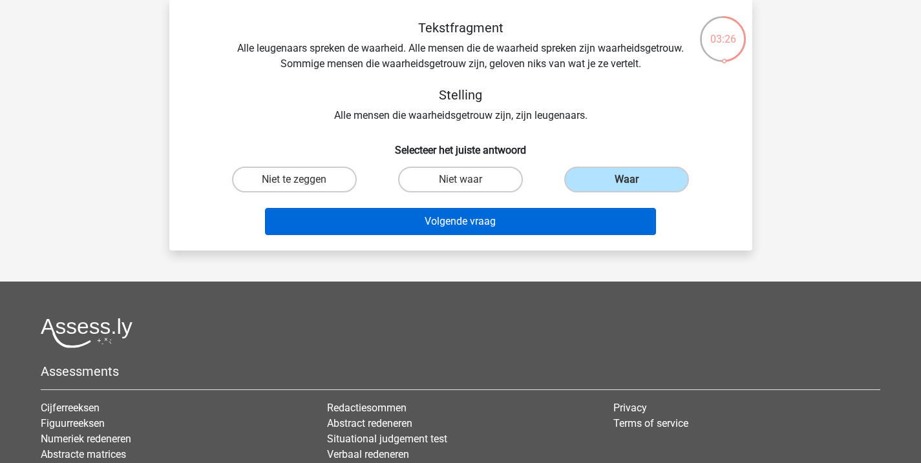
click at [565, 219] on button "Volgende vraag" at bounding box center [460, 221] width 391 height 27
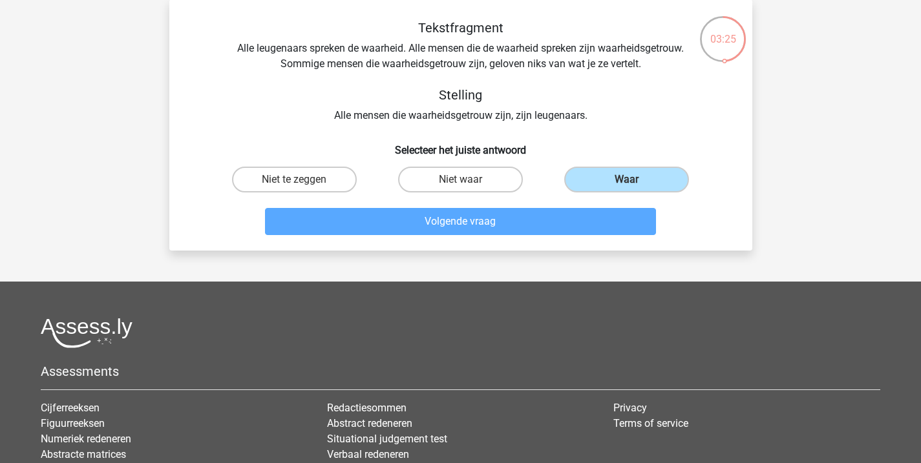
scroll to position [59, 0]
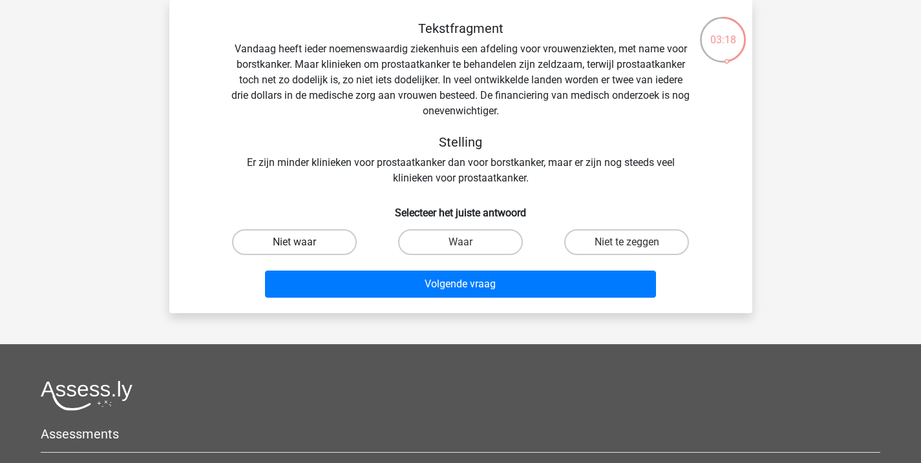
click at [307, 250] on label "Niet waar" at bounding box center [294, 242] width 125 height 26
click at [302, 250] on input "Niet waar" at bounding box center [298, 246] width 8 height 8
radio input "true"
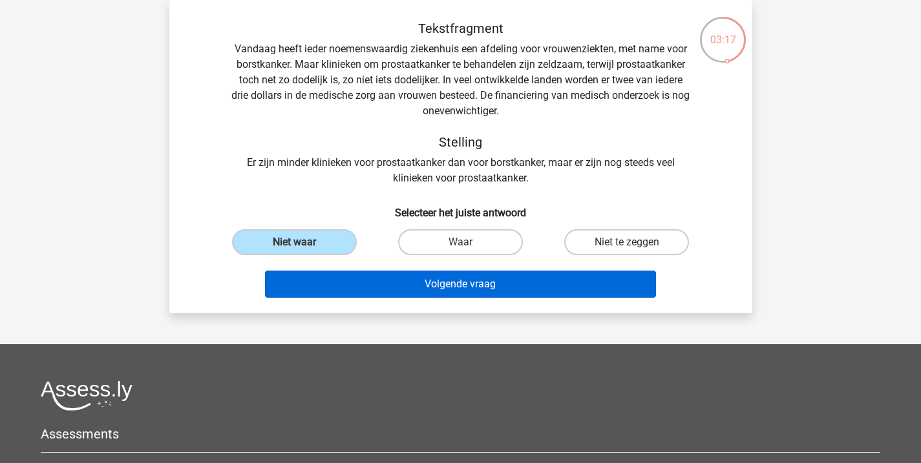
click at [443, 286] on button "Volgende vraag" at bounding box center [460, 284] width 391 height 27
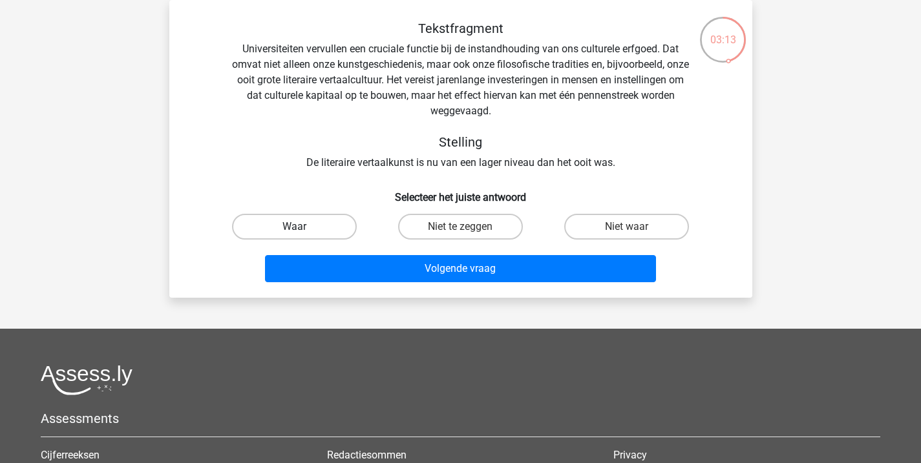
click at [302, 224] on label "Waar" at bounding box center [294, 227] width 125 height 26
click at [302, 227] on input "Waar" at bounding box center [298, 231] width 8 height 8
radio input "true"
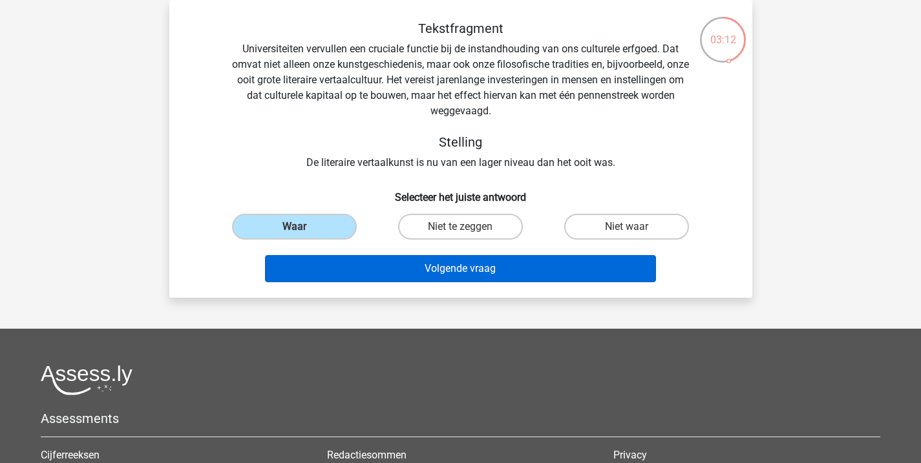
click at [404, 268] on button "Volgende vraag" at bounding box center [460, 268] width 391 height 27
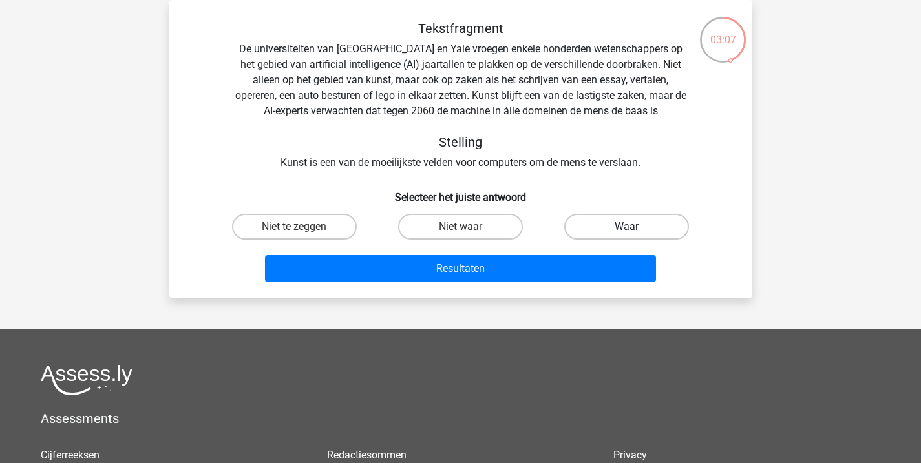
click at [649, 229] on label "Waar" at bounding box center [626, 227] width 125 height 26
click at [635, 229] on input "Waar" at bounding box center [631, 231] width 8 height 8
radio input "true"
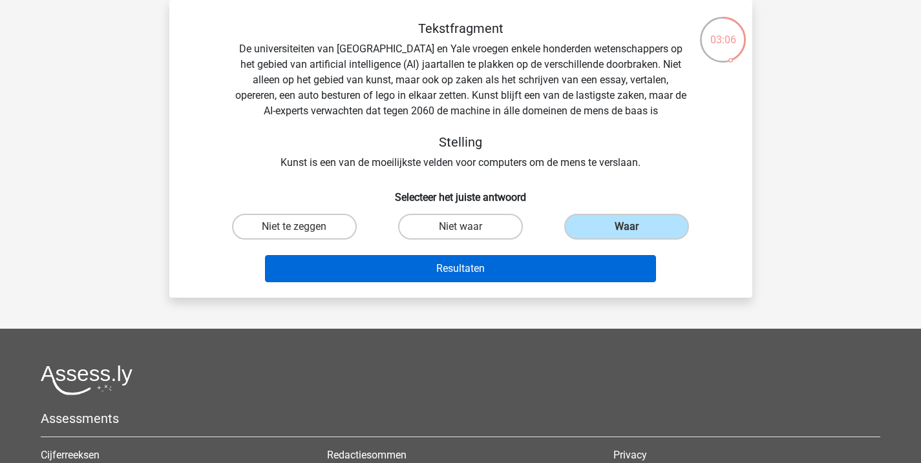
click at [512, 268] on button "Resultaten" at bounding box center [460, 268] width 391 height 27
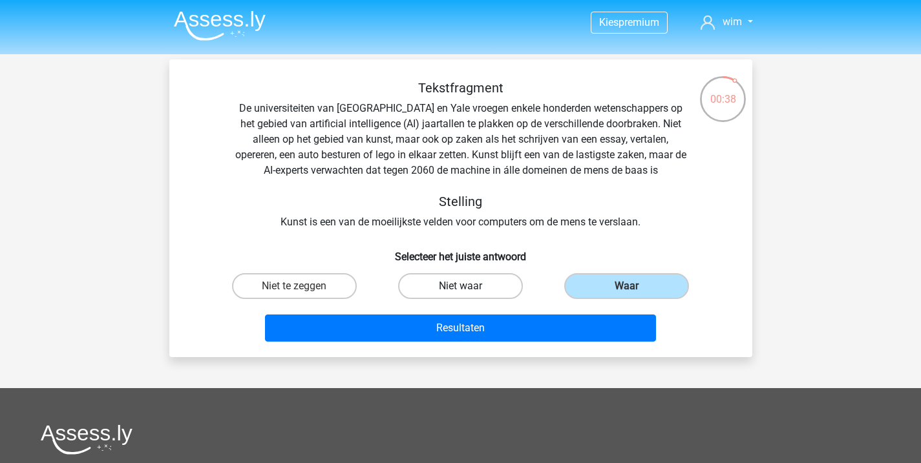
scroll to position [0, 0]
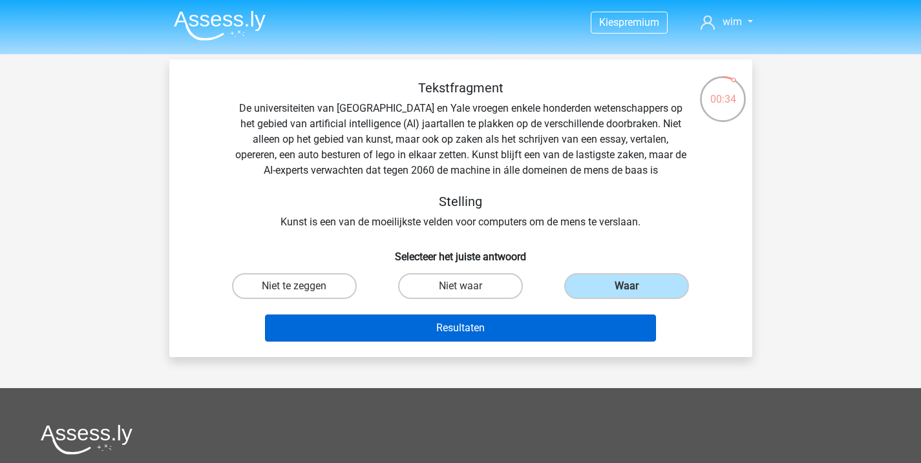
click at [501, 333] on button "Resultaten" at bounding box center [460, 328] width 391 height 27
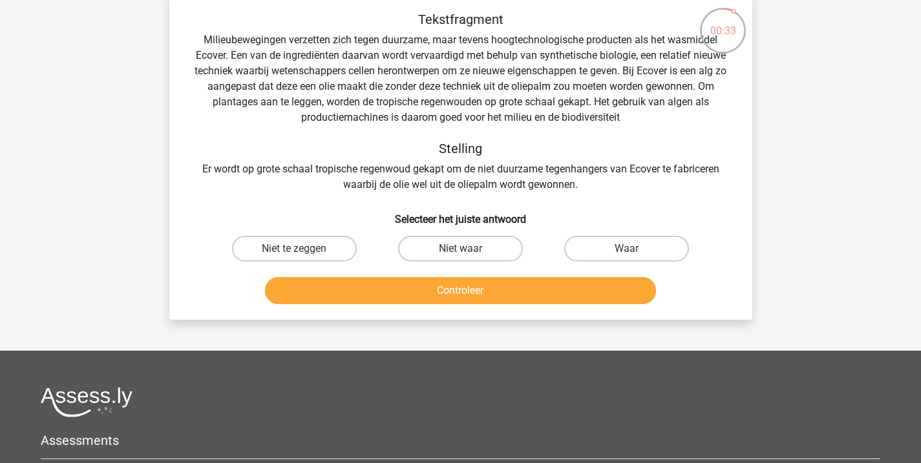
click at [465, 307] on div "Controleer" at bounding box center [460, 293] width 499 height 32
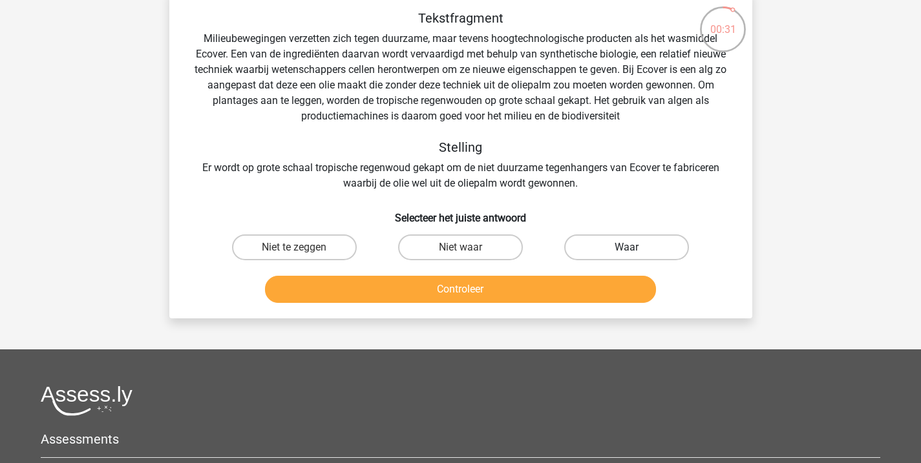
drag, startPoint x: 592, startPoint y: 227, endPoint x: 591, endPoint y: 251, distance: 23.3
click at [591, 229] on div "Tekstfragment Milieubewegingen verzetten zich tegen duurzame, maar tevens hoogt…" at bounding box center [460, 159] width 572 height 298
click at [592, 257] on label "Waar" at bounding box center [626, 248] width 125 height 26
click at [627, 256] on input "Waar" at bounding box center [631, 251] width 8 height 8
radio input "true"
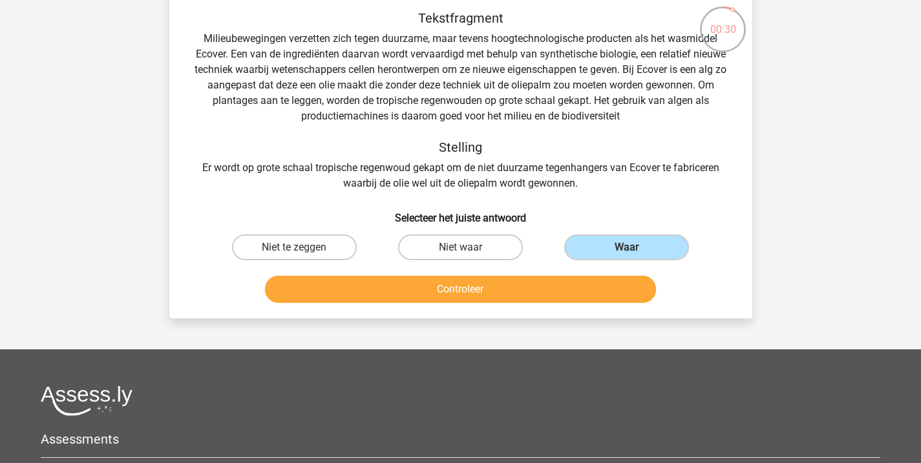
drag, startPoint x: 541, startPoint y: 276, endPoint x: 533, endPoint y: 300, distance: 25.1
click at [536, 293] on button "Controleer" at bounding box center [460, 289] width 391 height 27
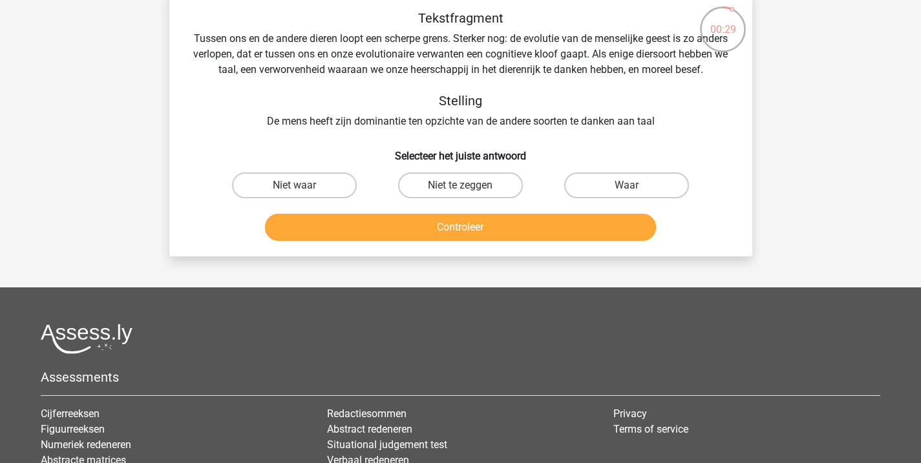
click at [619, 187] on div "Waar" at bounding box center [626, 185] width 166 height 36
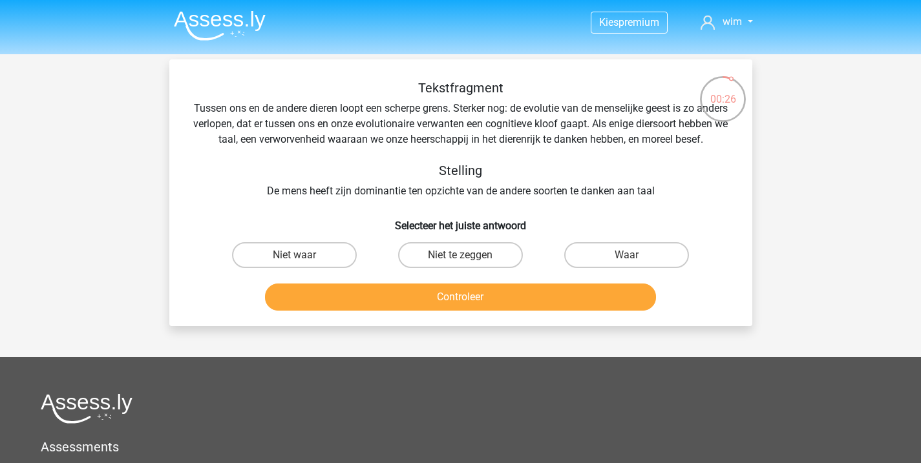
scroll to position [0, 0]
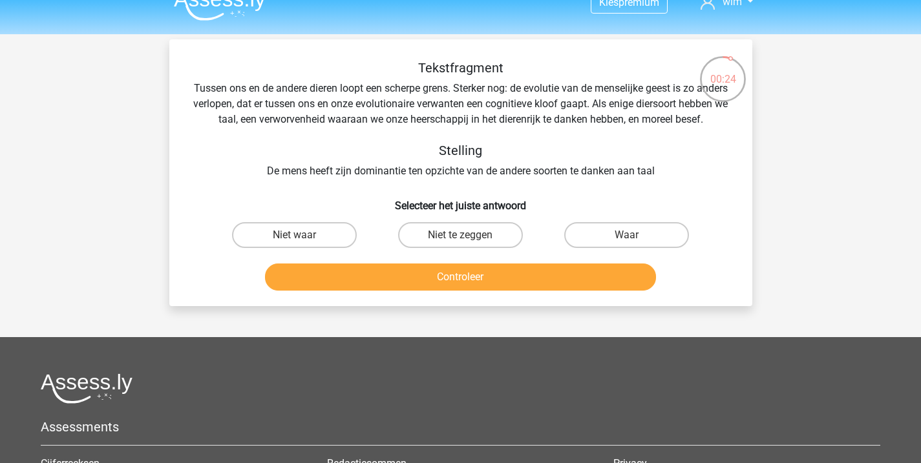
click at [481, 291] on button "Controleer" at bounding box center [460, 277] width 391 height 27
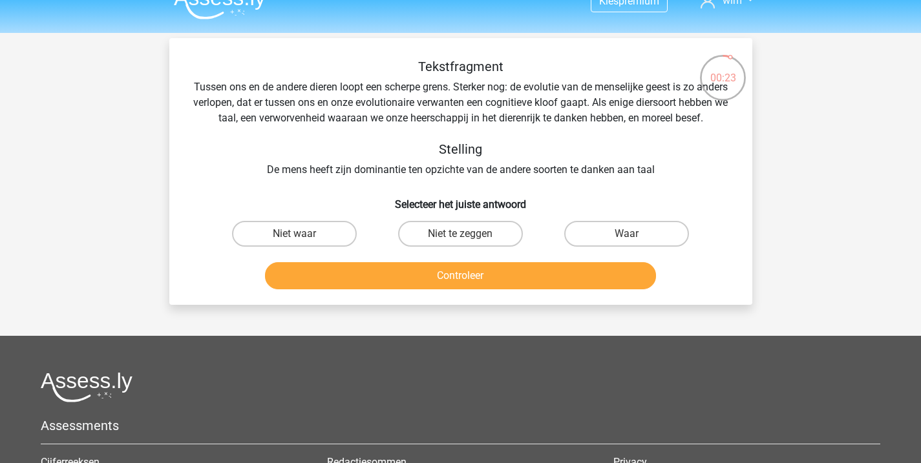
click at [556, 3] on nav "Kies premium wim wim.waelput@gmail.com" at bounding box center [460, 2] width 594 height 42
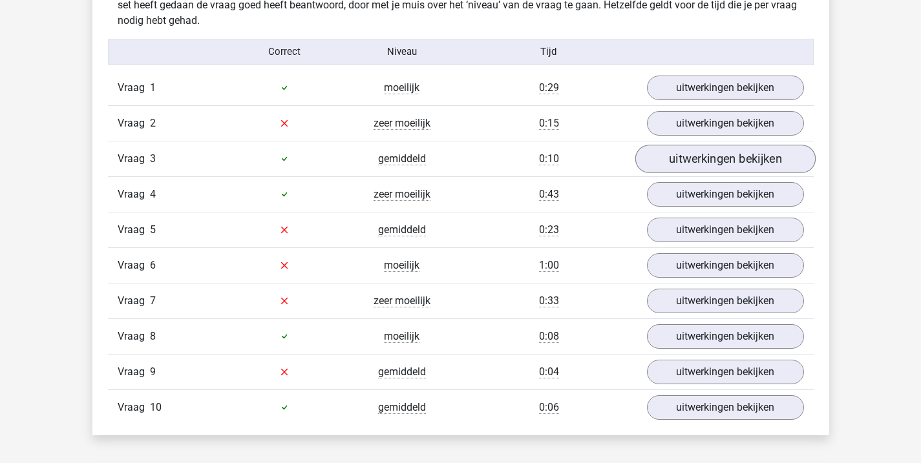
scroll to position [1045, 0]
click at [715, 118] on link "uitwerkingen bekijken" at bounding box center [725, 123] width 180 height 28
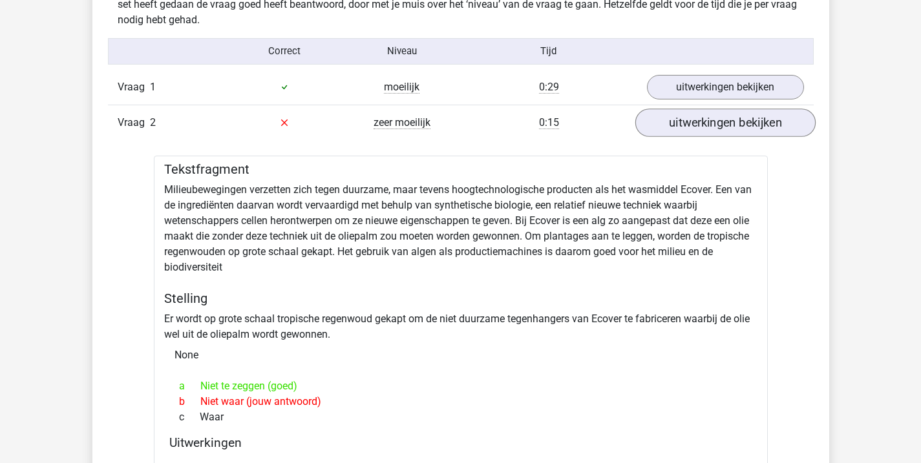
click at [708, 129] on link "uitwerkingen bekijken" at bounding box center [725, 123] width 180 height 28
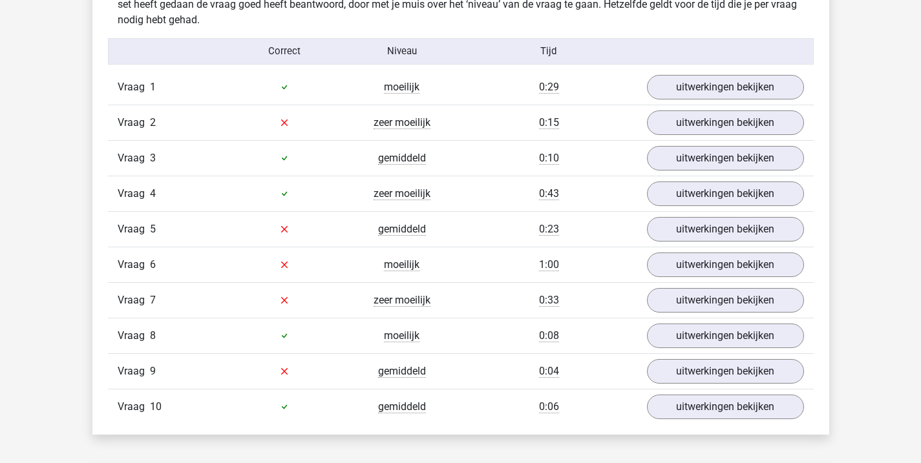
click at [704, 142] on div "Vraag 3 gemiddeld 0:10 uitwerkingen bekijken" at bounding box center [461, 158] width 706 height 36
click at [703, 151] on link "uitwerkingen bekijken" at bounding box center [725, 158] width 180 height 28
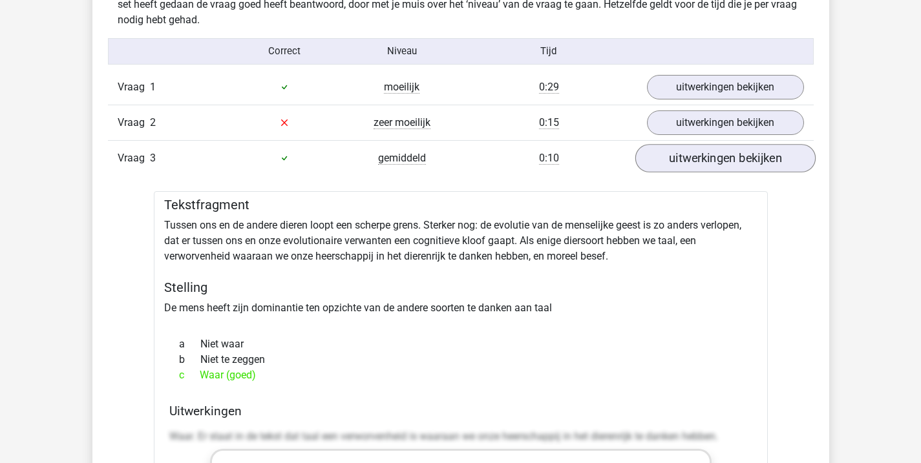
click at [703, 151] on link "uitwerkingen bekijken" at bounding box center [725, 158] width 180 height 28
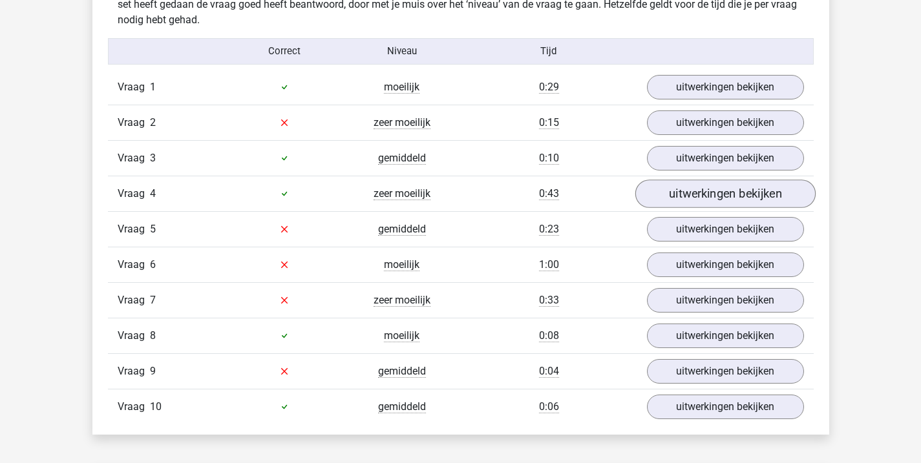
click at [703, 194] on link "uitwerkingen bekijken" at bounding box center [725, 194] width 180 height 28
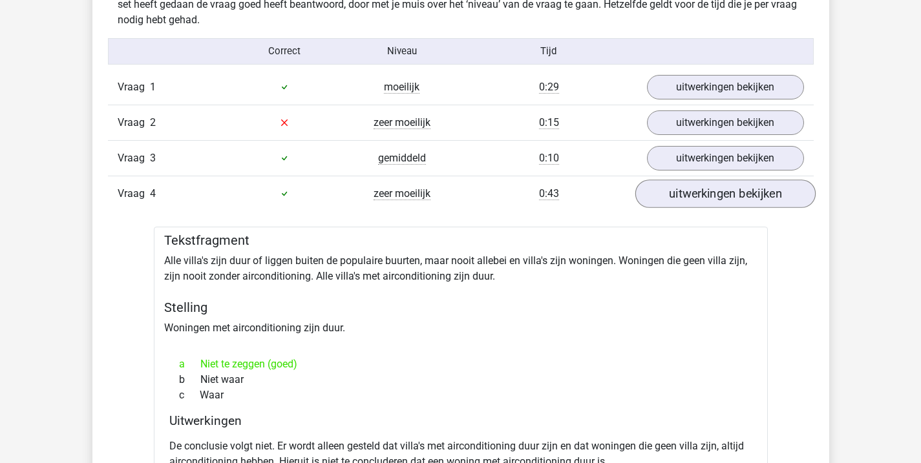
click at [702, 197] on link "uitwerkingen bekijken" at bounding box center [725, 194] width 180 height 28
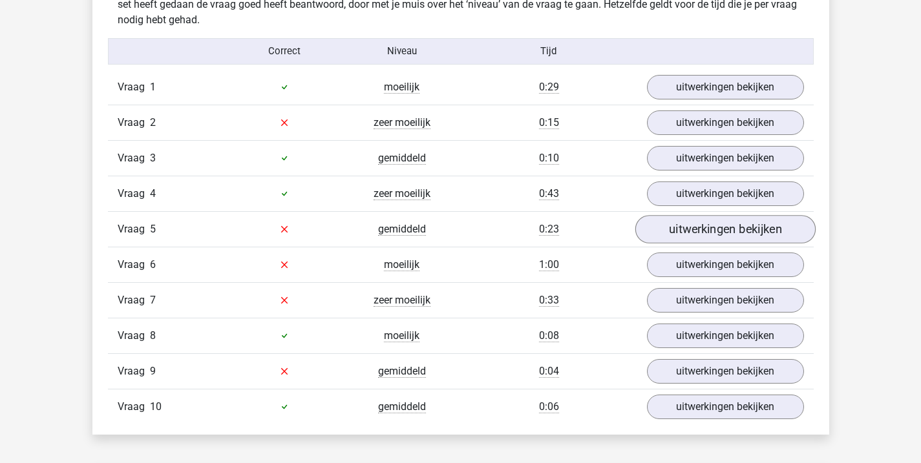
click at [697, 237] on link "uitwerkingen bekijken" at bounding box center [725, 229] width 180 height 28
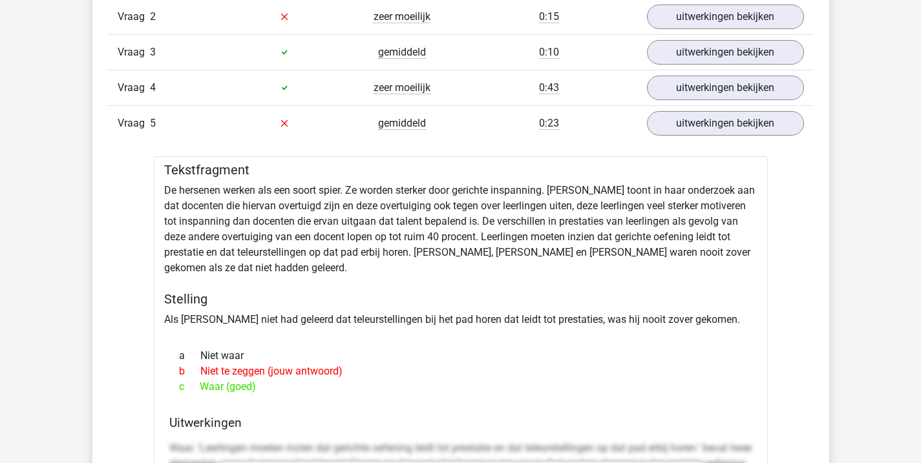
scroll to position [1159, 0]
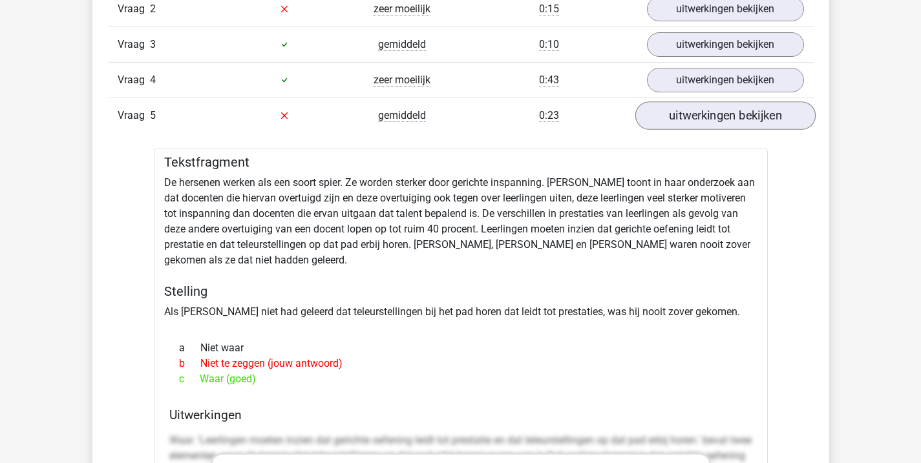
click at [750, 114] on link "uitwerkingen bekijken" at bounding box center [725, 115] width 180 height 28
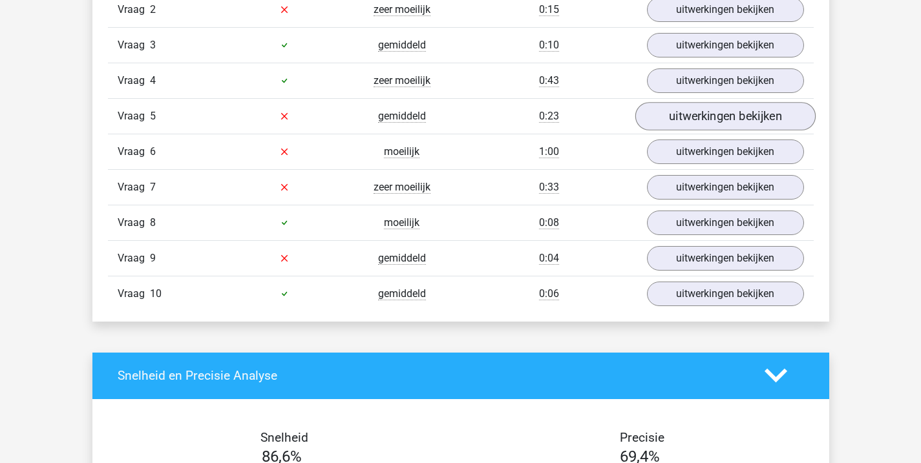
click at [742, 107] on link "uitwerkingen bekijken" at bounding box center [725, 116] width 180 height 28
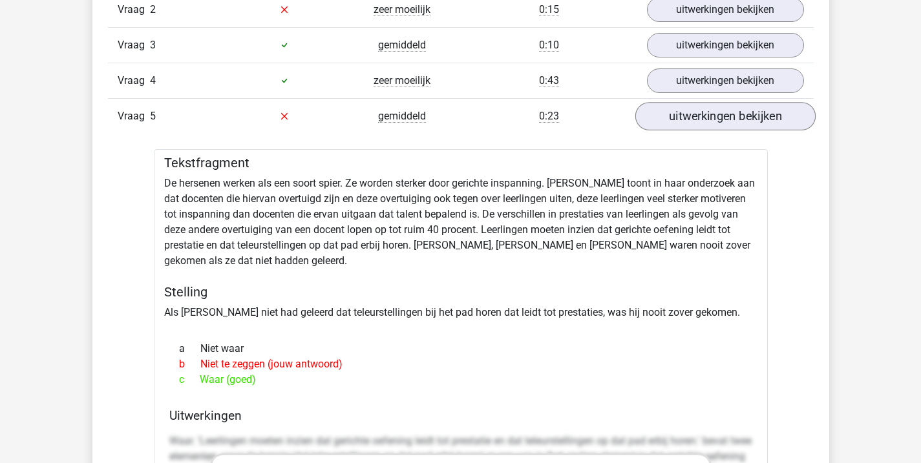
scroll to position [1158, 0]
drag, startPoint x: 167, startPoint y: 187, endPoint x: 390, endPoint y: 385, distance: 297.9
copy div "De hersenen werken als een soort spier. Ze worden sterker door gerichte inspann…"
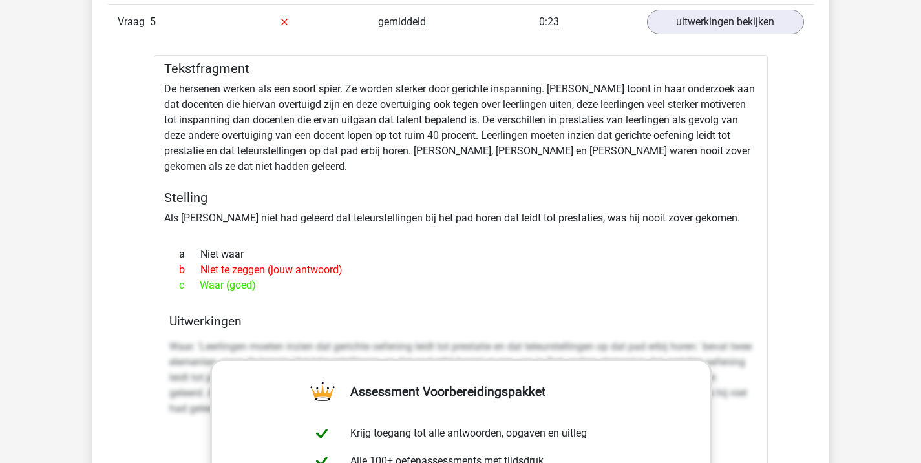
scroll to position [1221, 0]
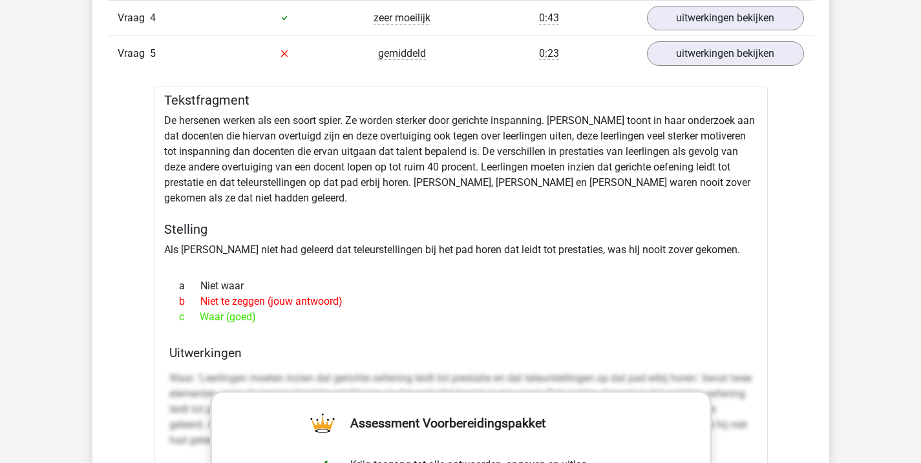
click at [446, 47] on div "gemiddeld" at bounding box center [402, 54] width 118 height 16
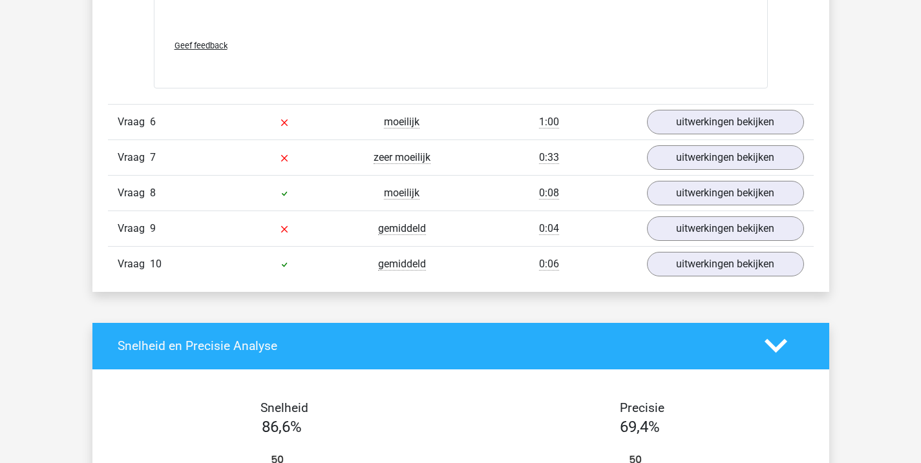
scroll to position [1971, 0]
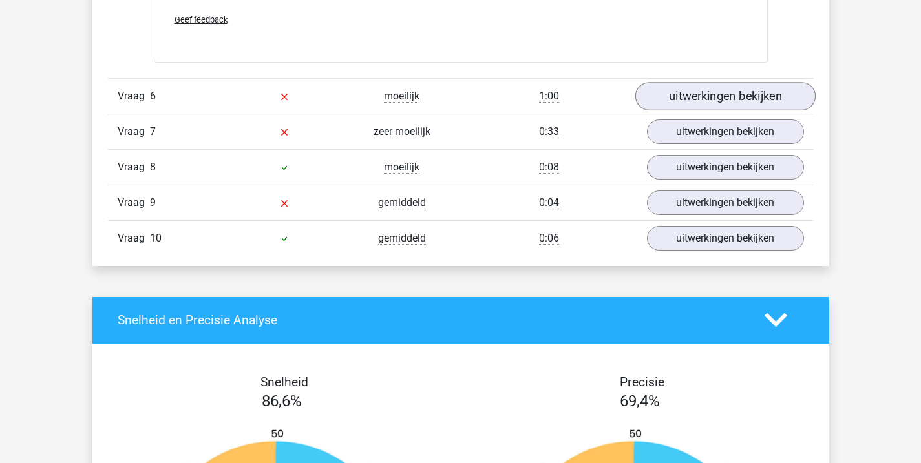
click at [684, 93] on link "uitwerkingen bekijken" at bounding box center [725, 96] width 180 height 28
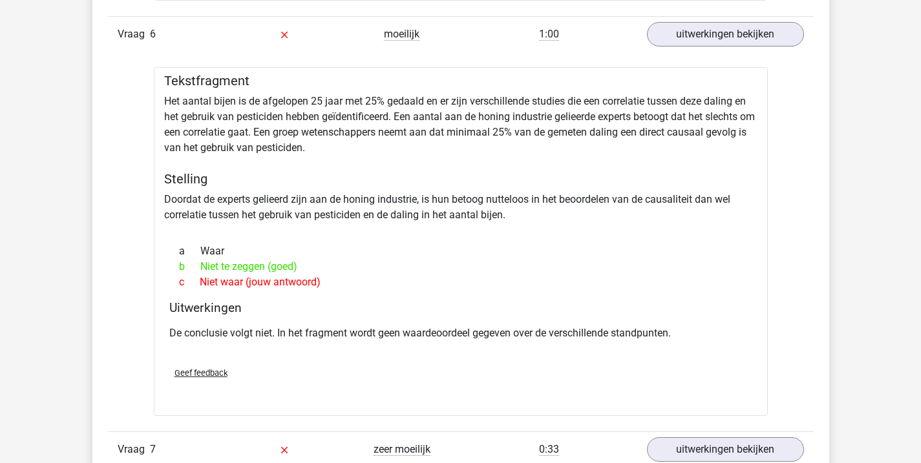
scroll to position [2034, 0]
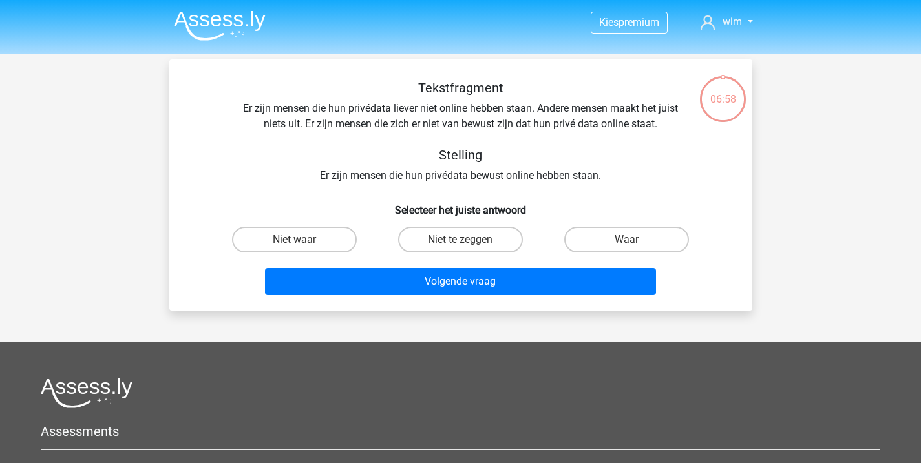
scroll to position [21, 0]
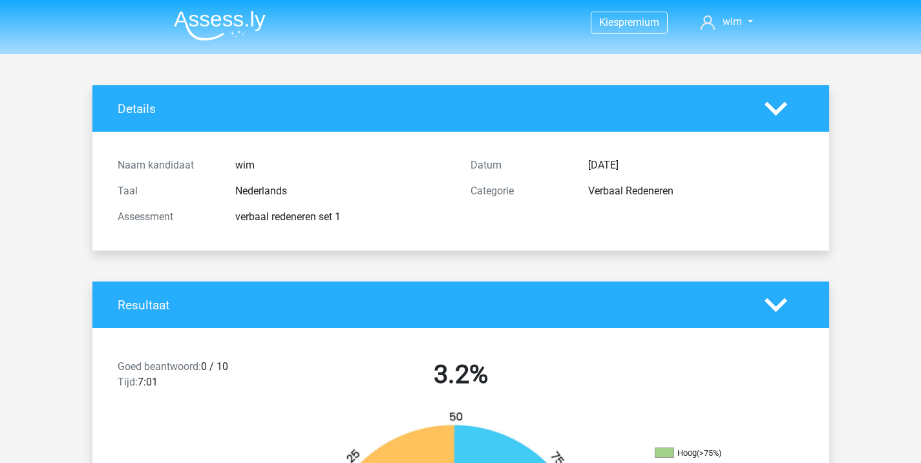
scroll to position [21, 0]
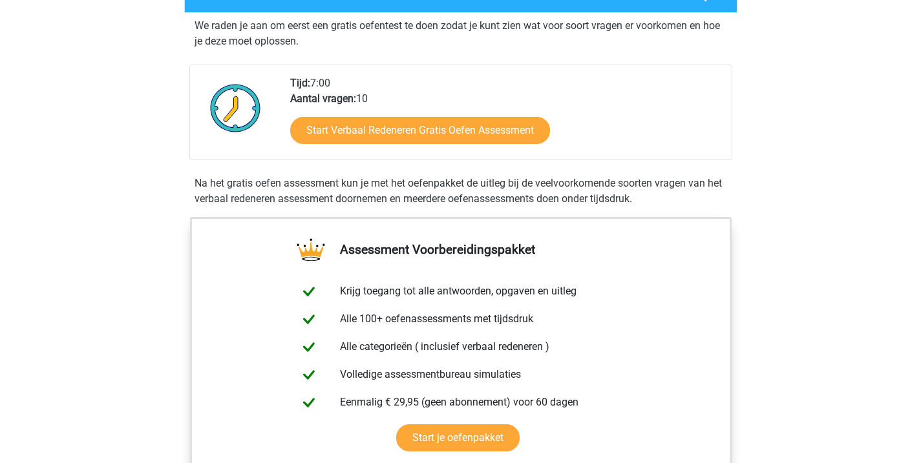
scroll to position [252, 0]
